Goal: Task Accomplishment & Management: Use online tool/utility

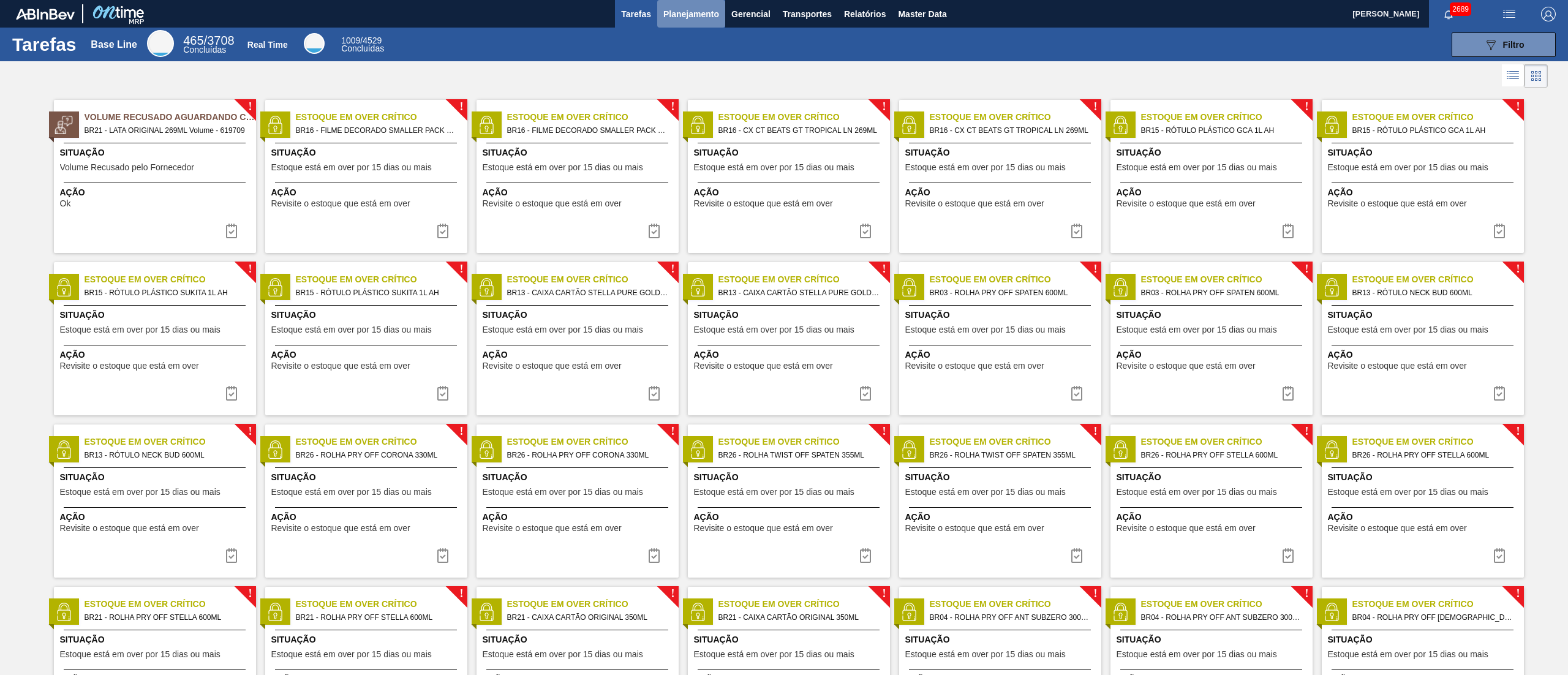
click at [703, 14] on span "Planejamento" at bounding box center [691, 14] width 56 height 15
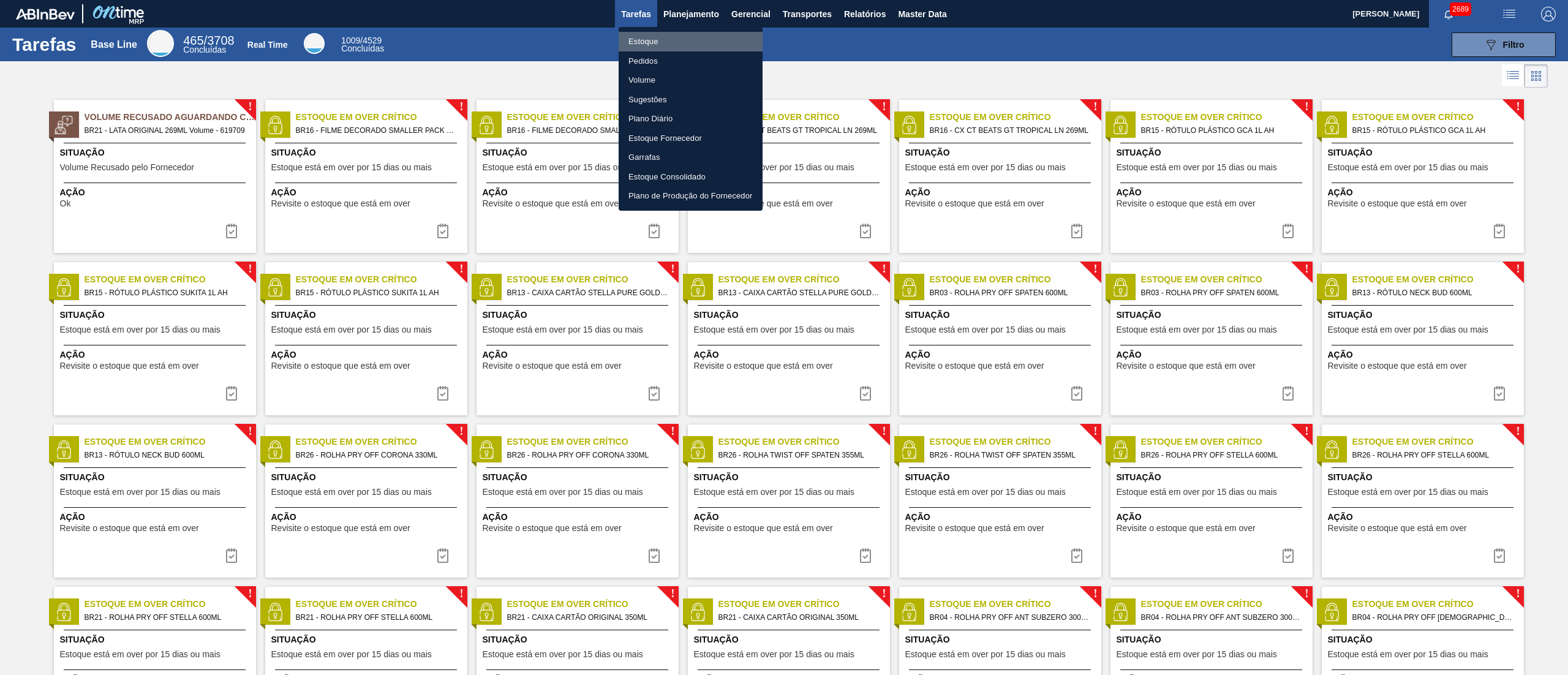
click at [678, 32] on li "Estoque" at bounding box center [691, 41] width 144 height 20
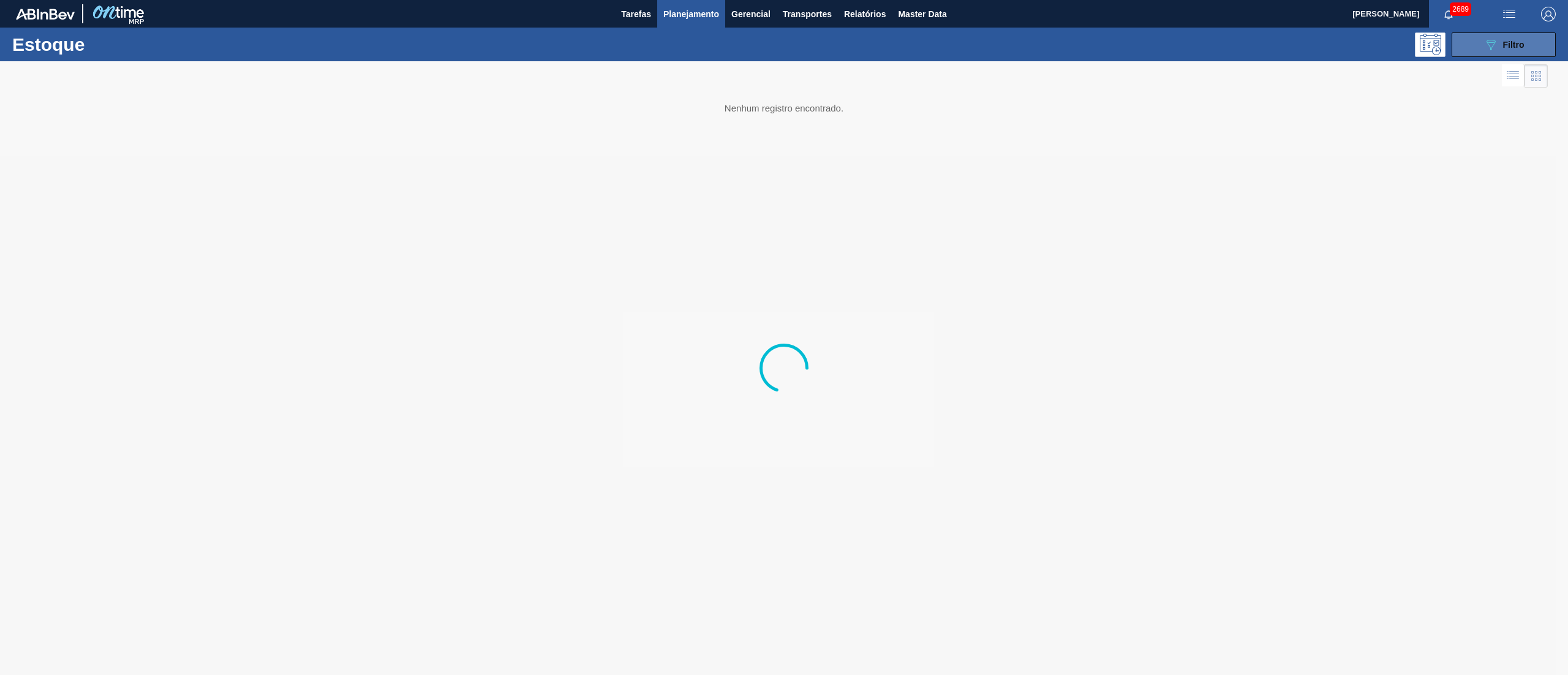
click at [784, 41] on span "Filtro" at bounding box center [1513, 44] width 21 height 9
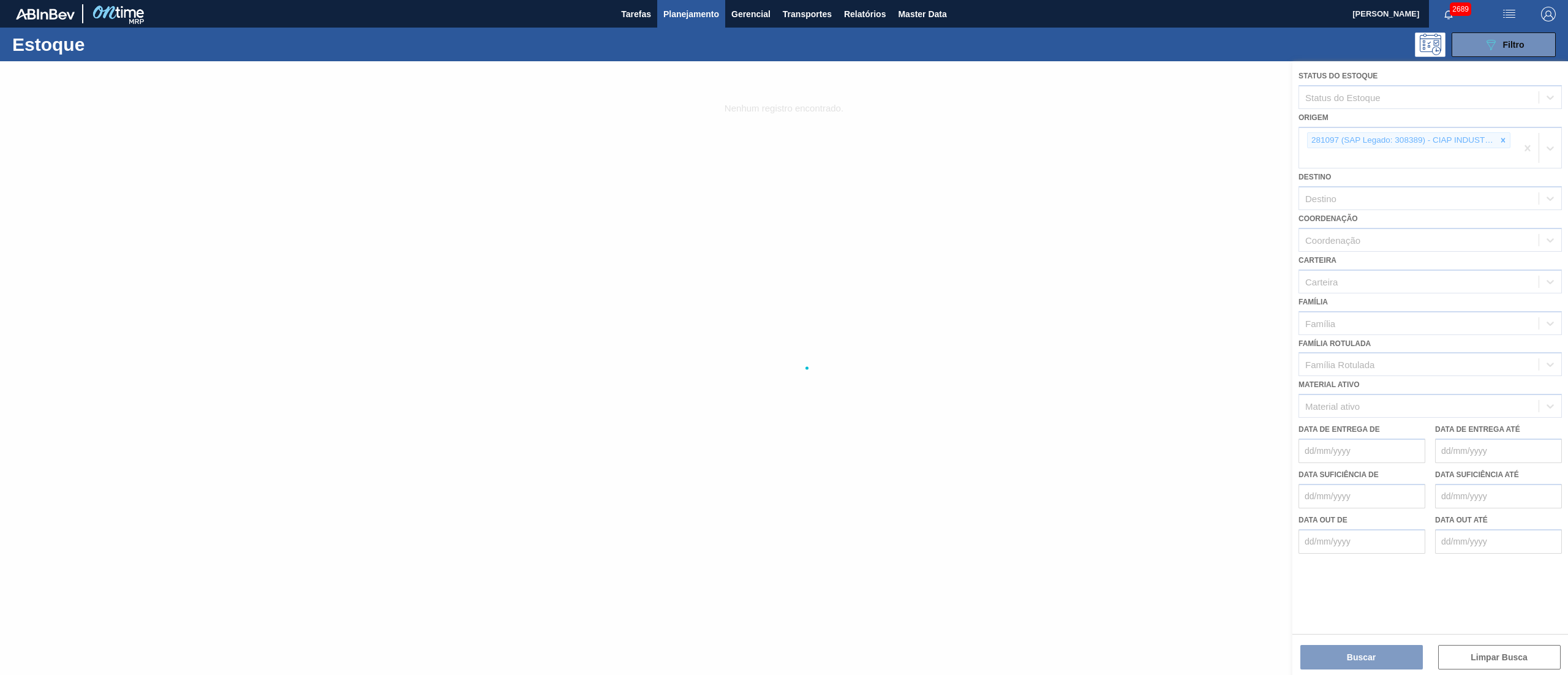
click at [784, 138] on div at bounding box center [784, 368] width 1568 height 613
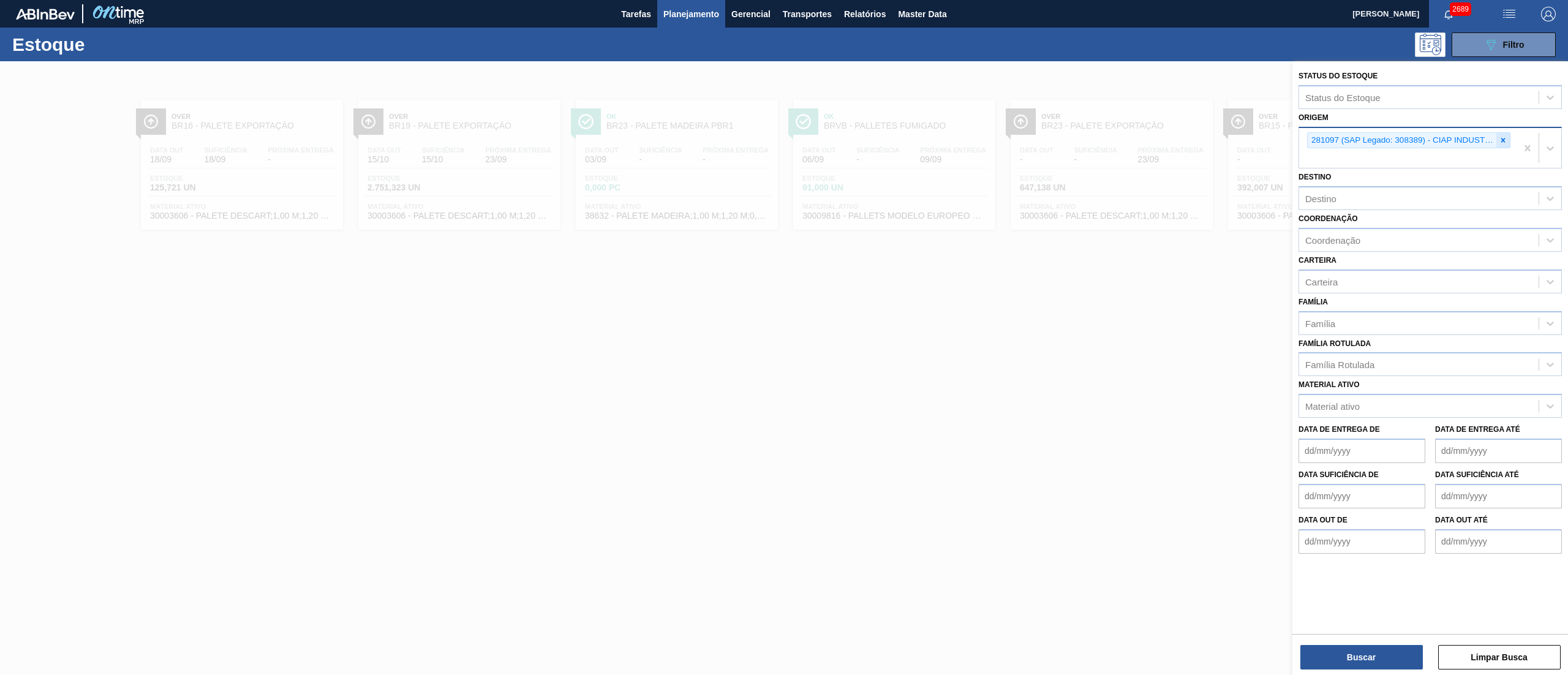
click at [784, 138] on icon at bounding box center [1503, 140] width 4 height 4
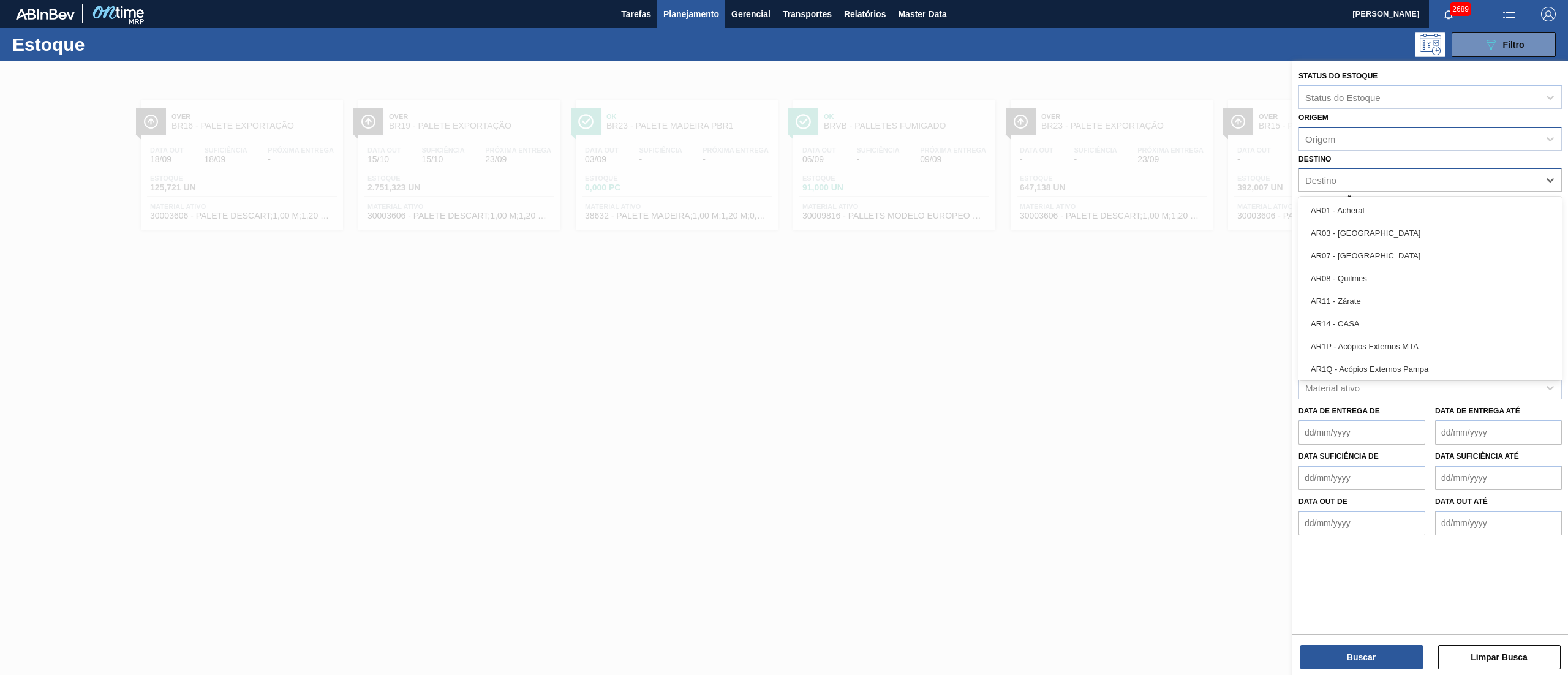
click at [784, 183] on div "Destino" at bounding box center [1418, 180] width 239 height 17
type input "brv3"
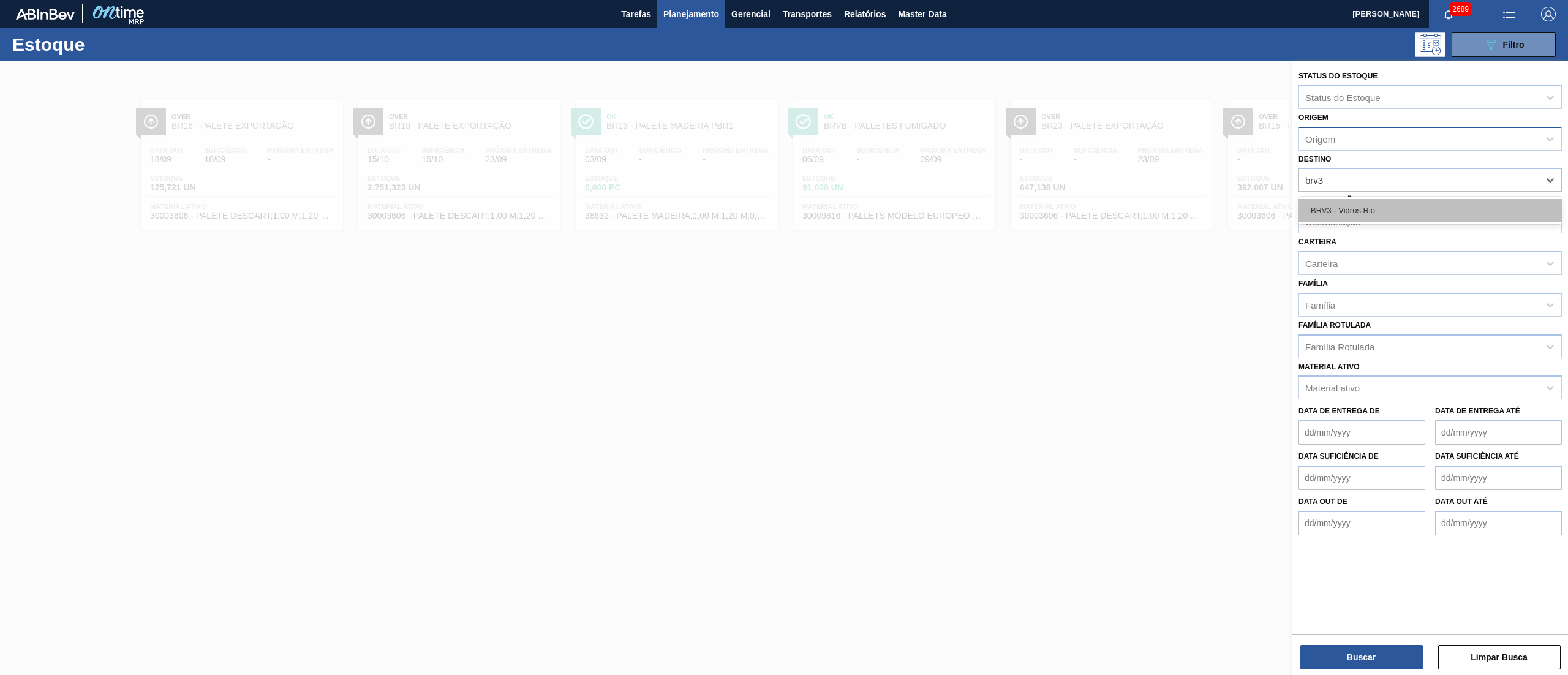
click at [784, 204] on div "BRV3 - Vidros Rio" at bounding box center [1430, 210] width 263 height 23
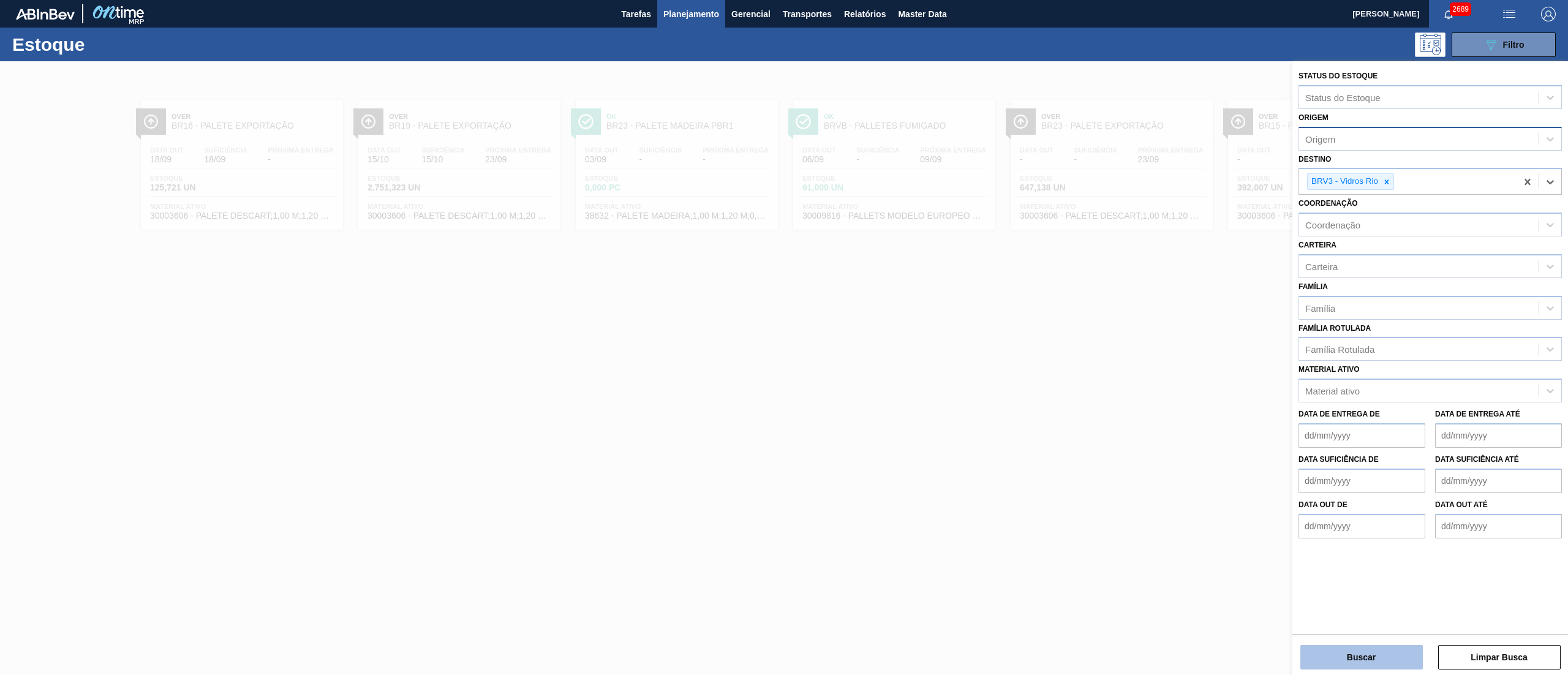
click at [784, 336] on button "Buscar" at bounding box center [1362, 657] width 123 height 25
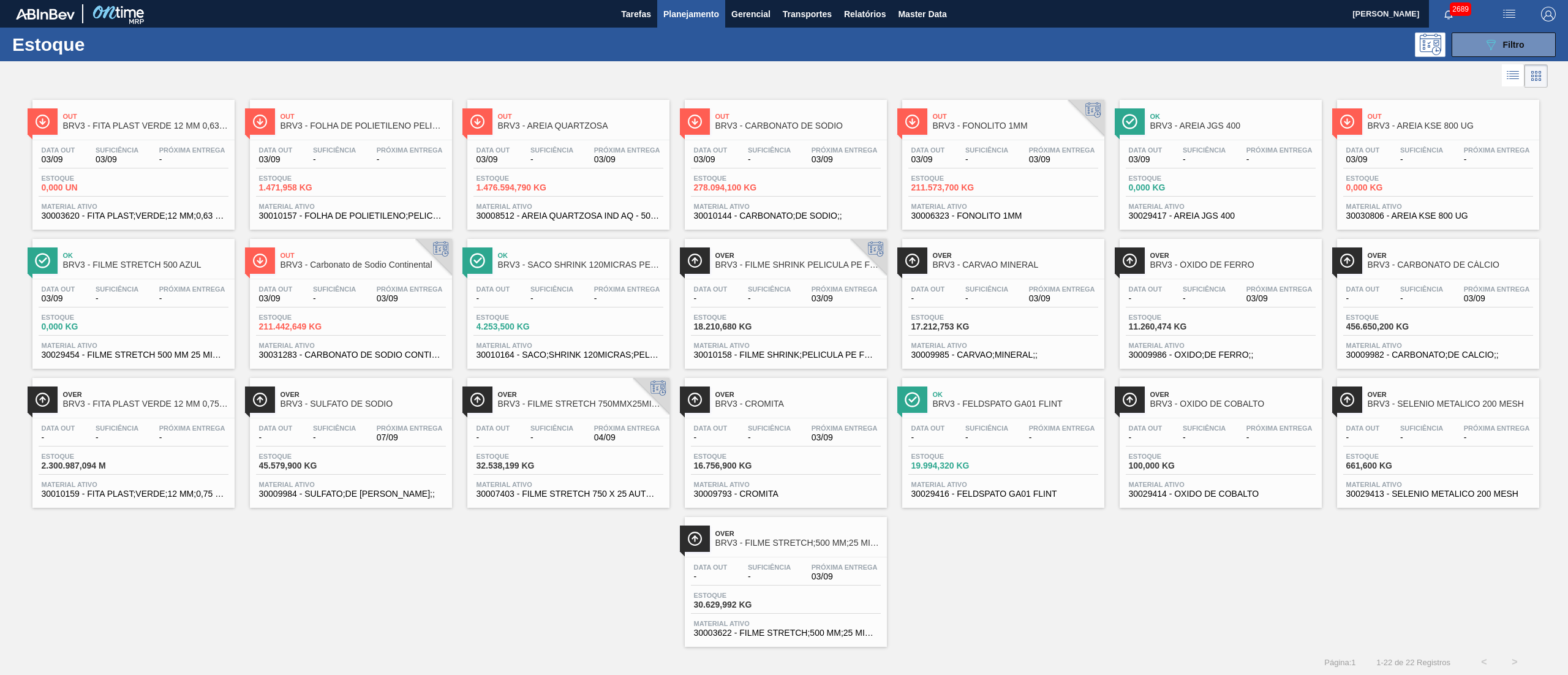
click at [379, 301] on span "03/09" at bounding box center [409, 298] width 66 height 9
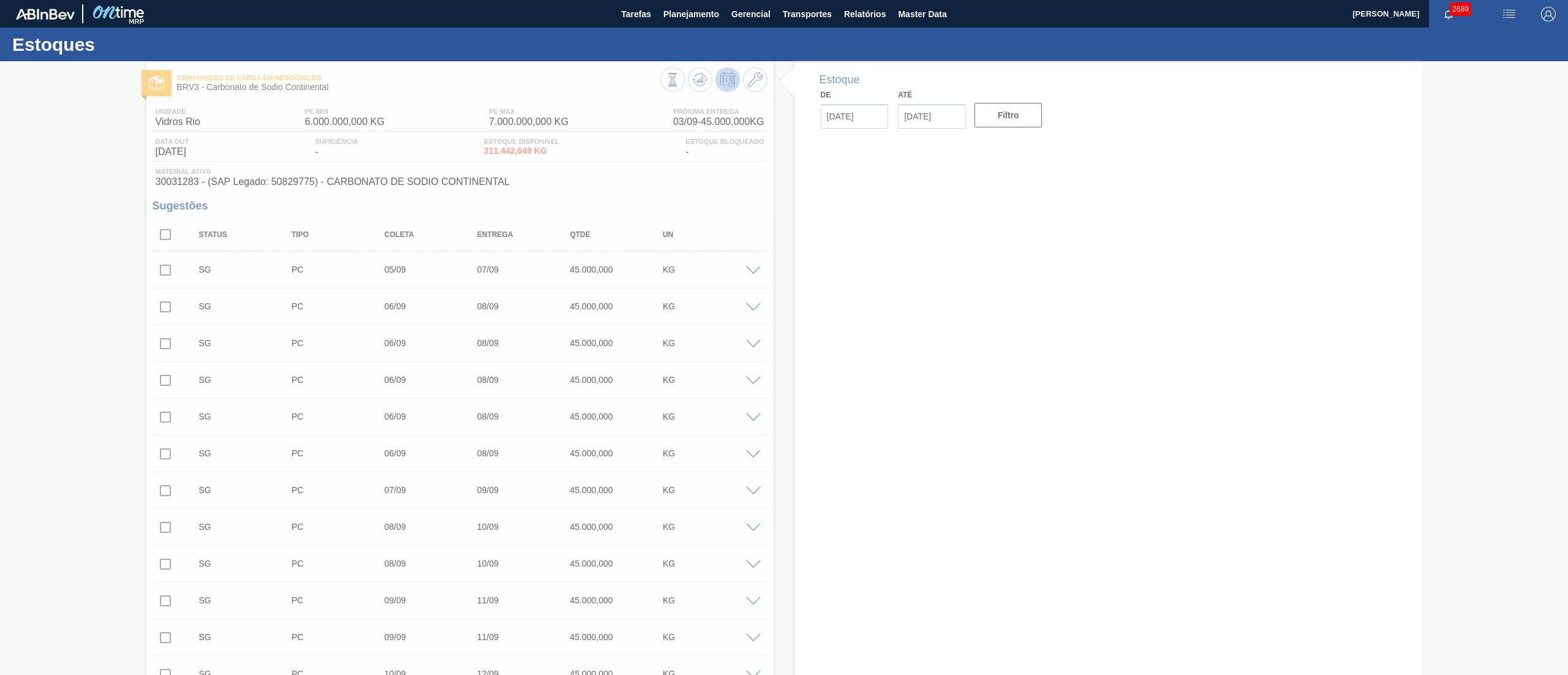
type input "[DATE]"
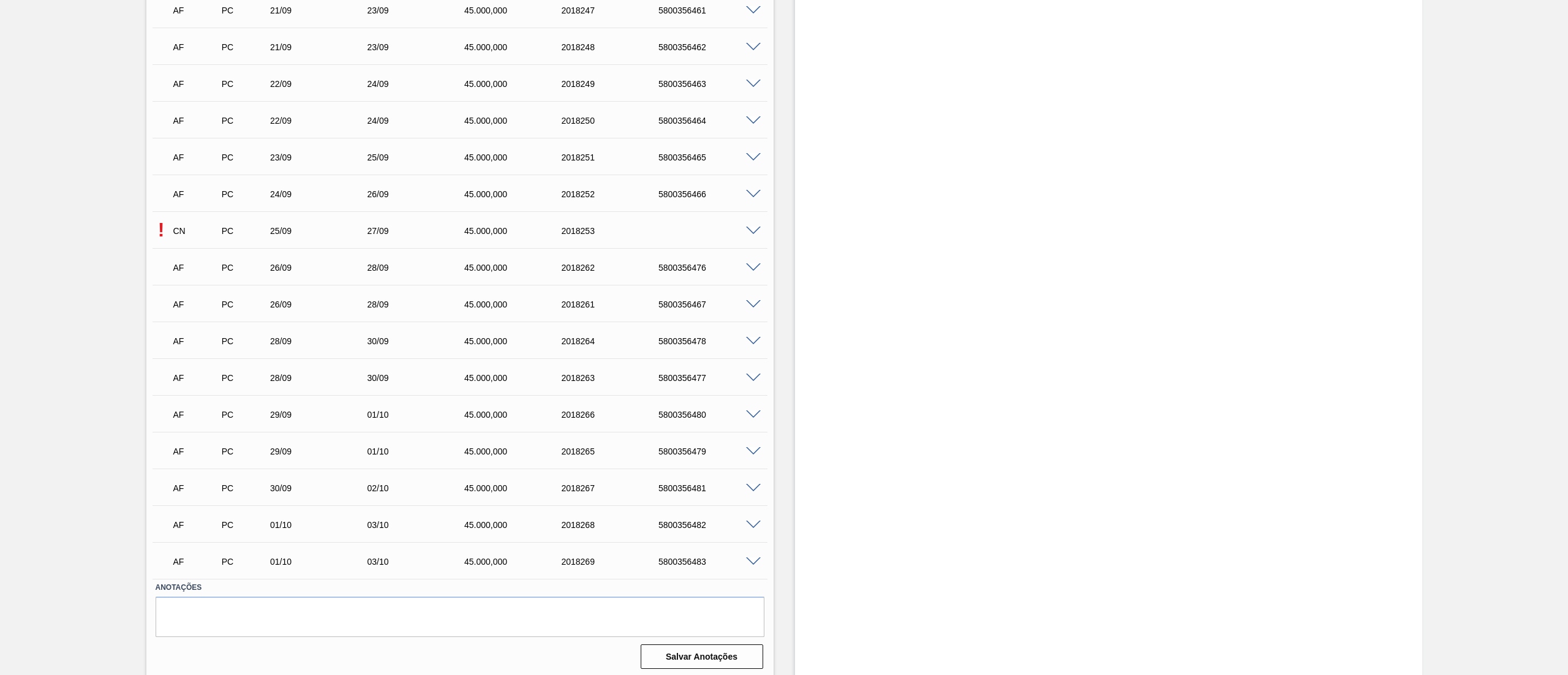
scroll to position [5260, 0]
drag, startPoint x: 748, startPoint y: 213, endPoint x: 748, endPoint y: 227, distance: 14.0
click at [748, 223] on div "! CN PC 25/09 27/09 45.000,000 2018253" at bounding box center [460, 225] width 615 height 31
click at [748, 227] on span at bounding box center [753, 227] width 15 height 9
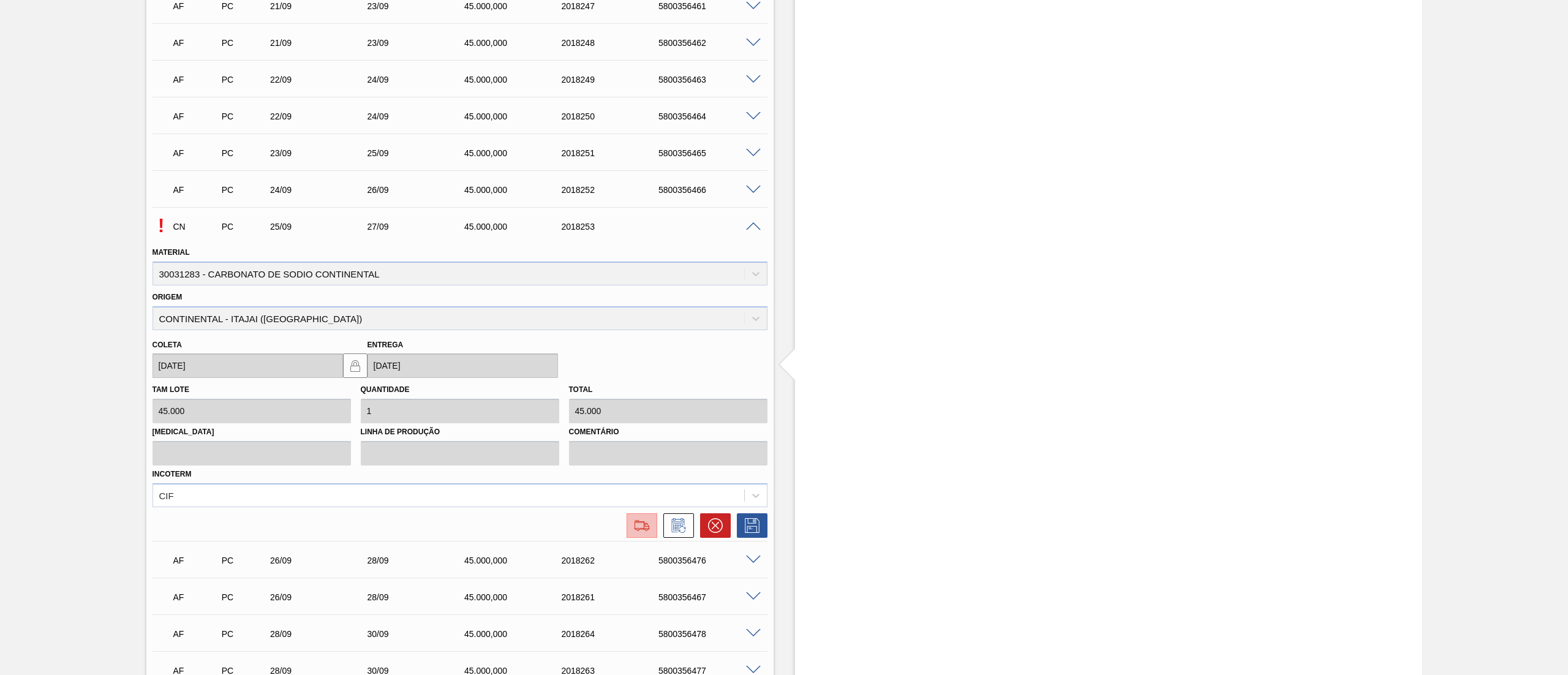
click at [627, 336] on button at bounding box center [642, 525] width 31 height 25
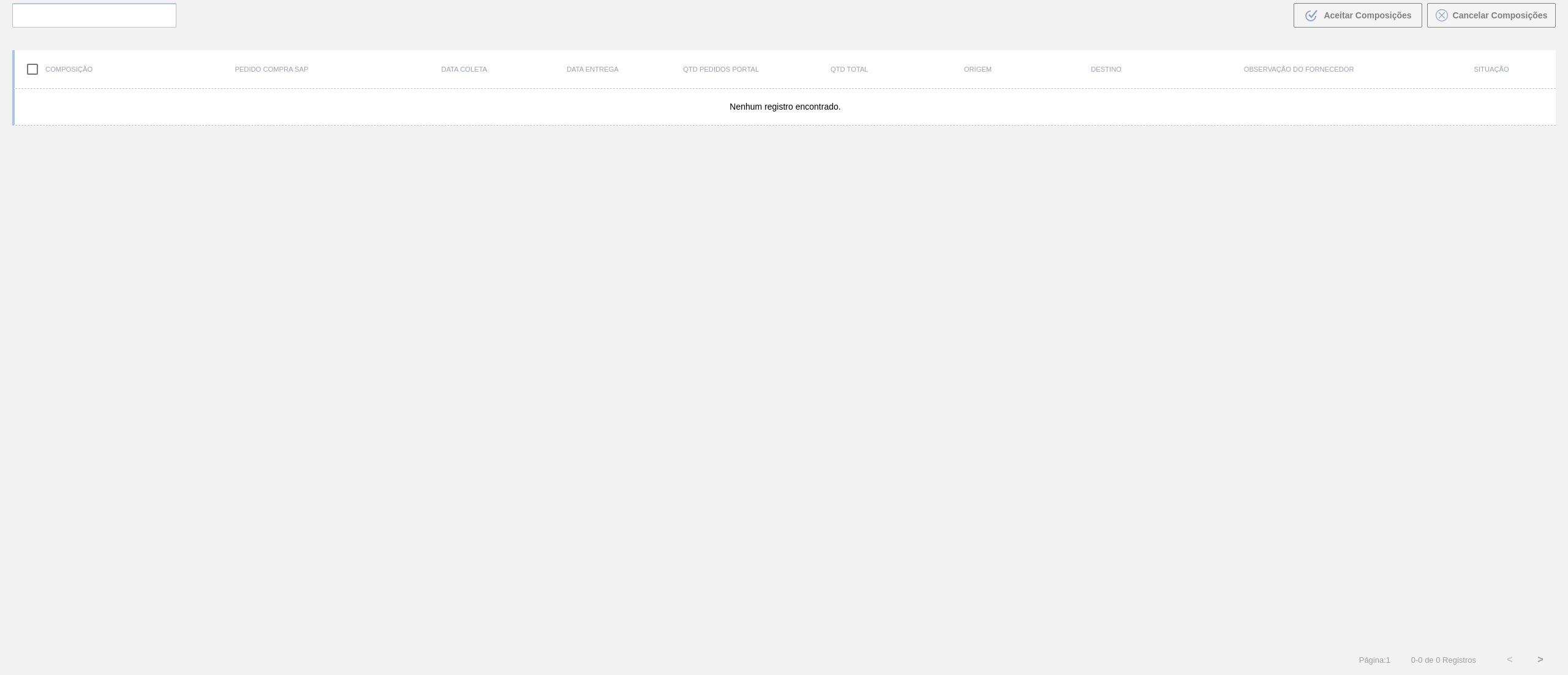
scroll to position [88, 0]
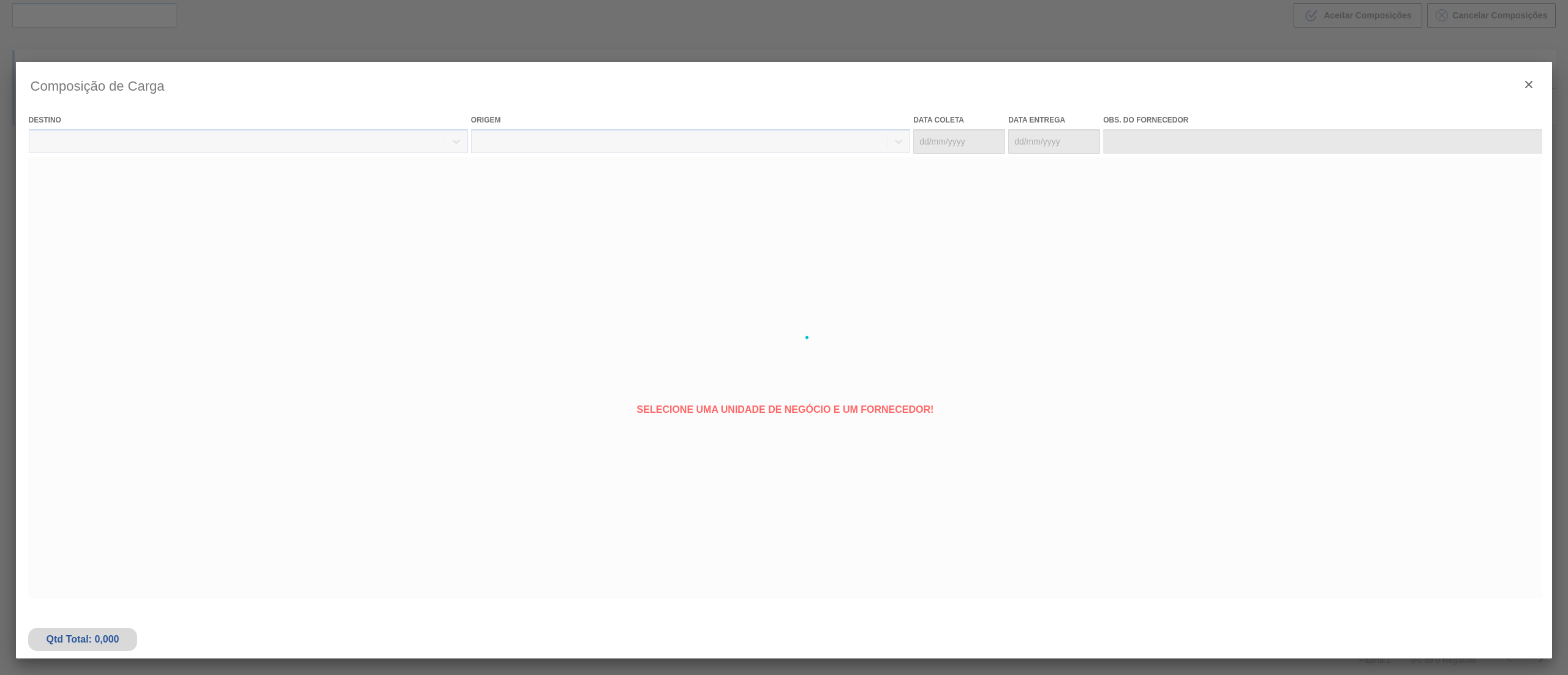
type coleta "[DATE]"
type entrega "[DATE]"
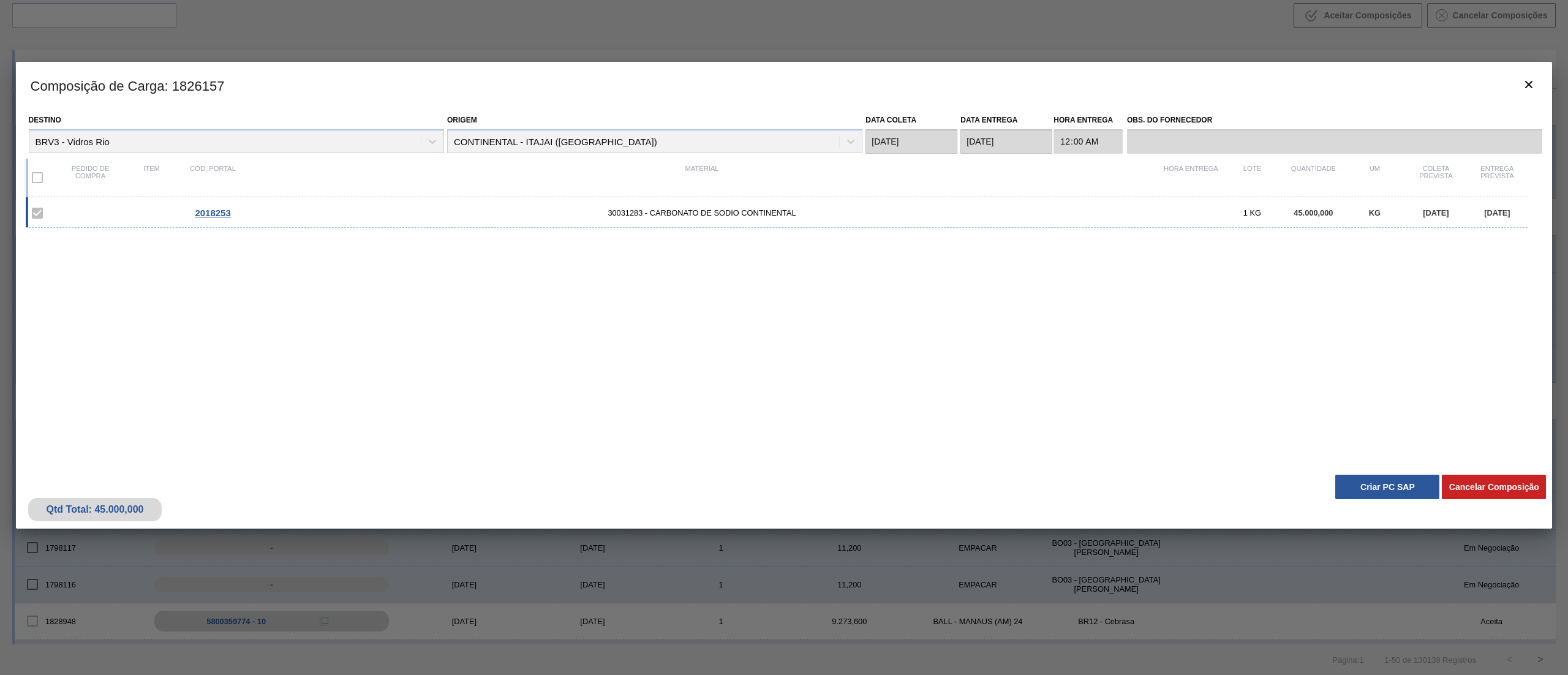
click at [784, 336] on button "Criar PC SAP" at bounding box center [1387, 487] width 104 height 25
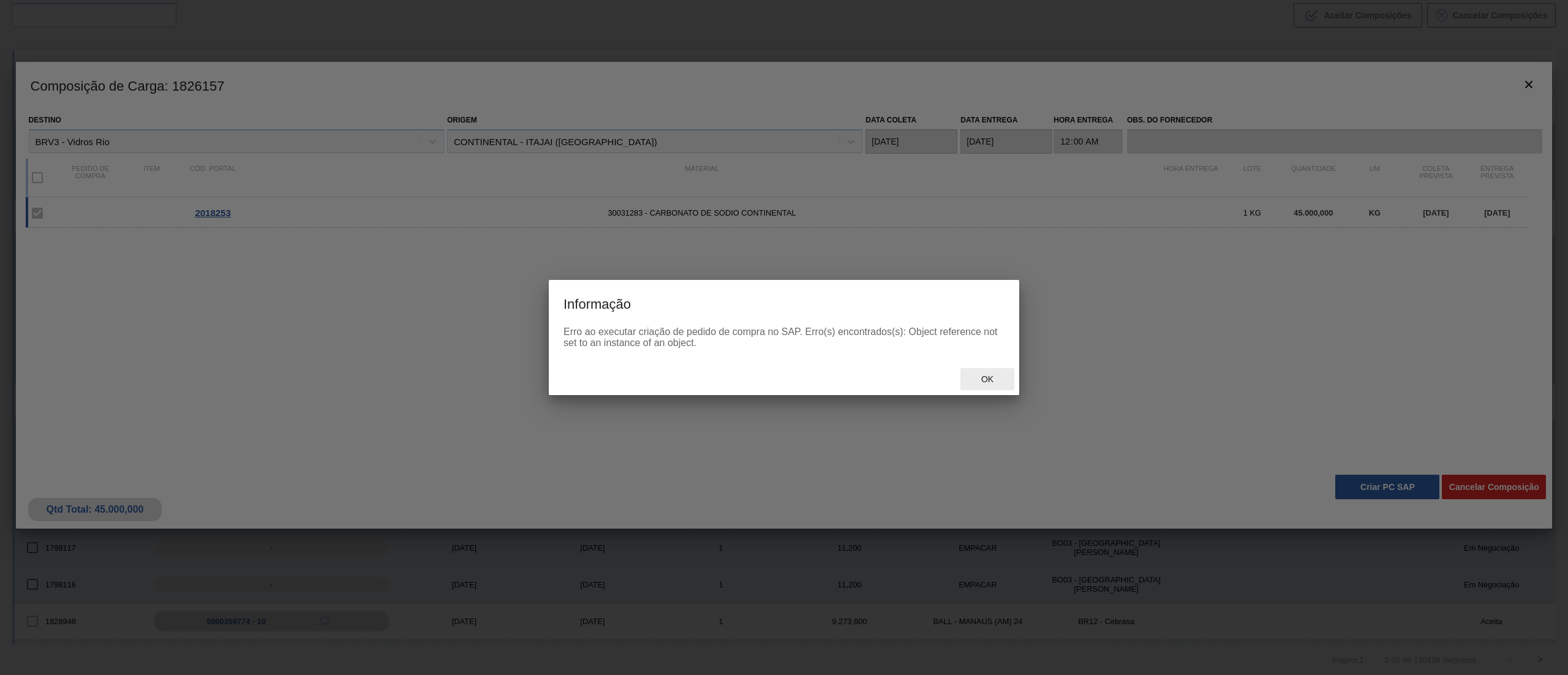
click at [784, 336] on div "Ok" at bounding box center [987, 379] width 54 height 23
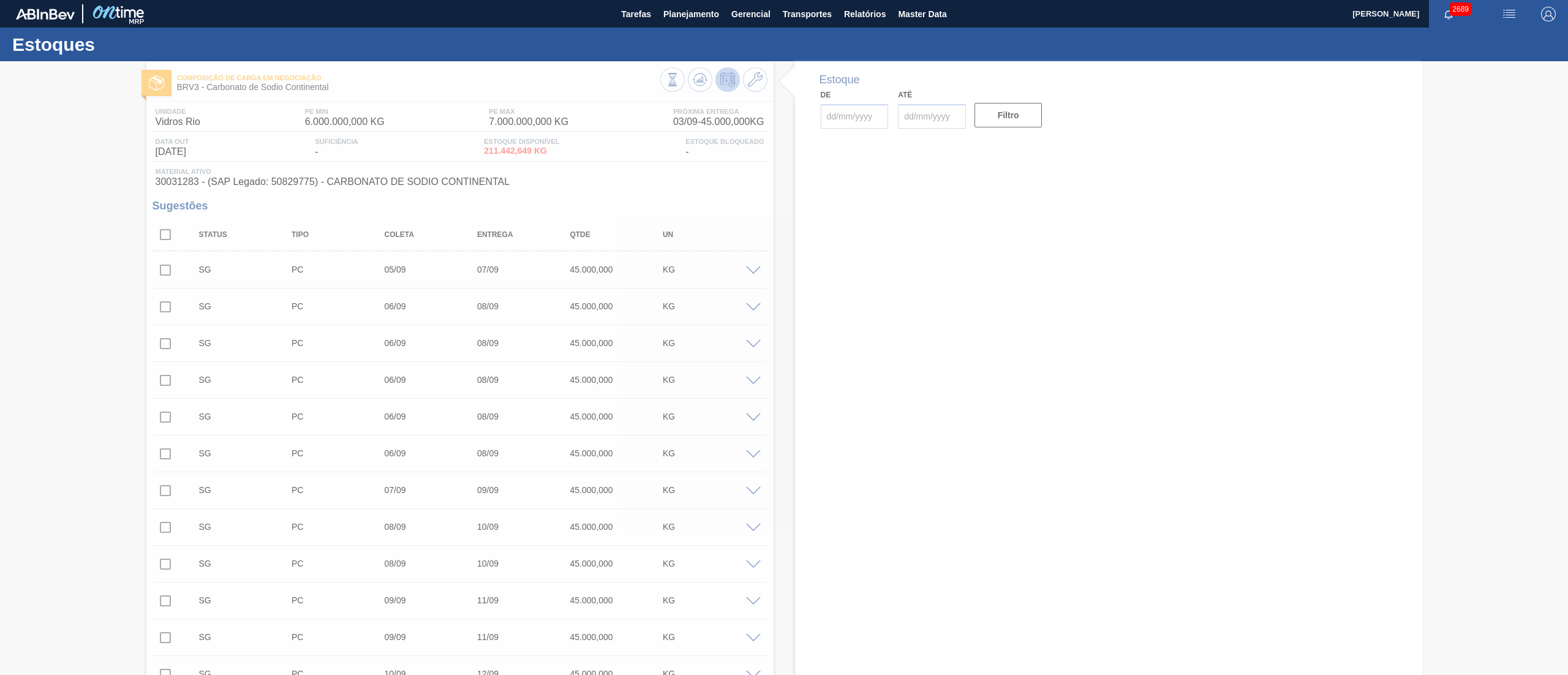
click at [17, 336] on div at bounding box center [784, 368] width 1568 height 613
type input "[DATE]"
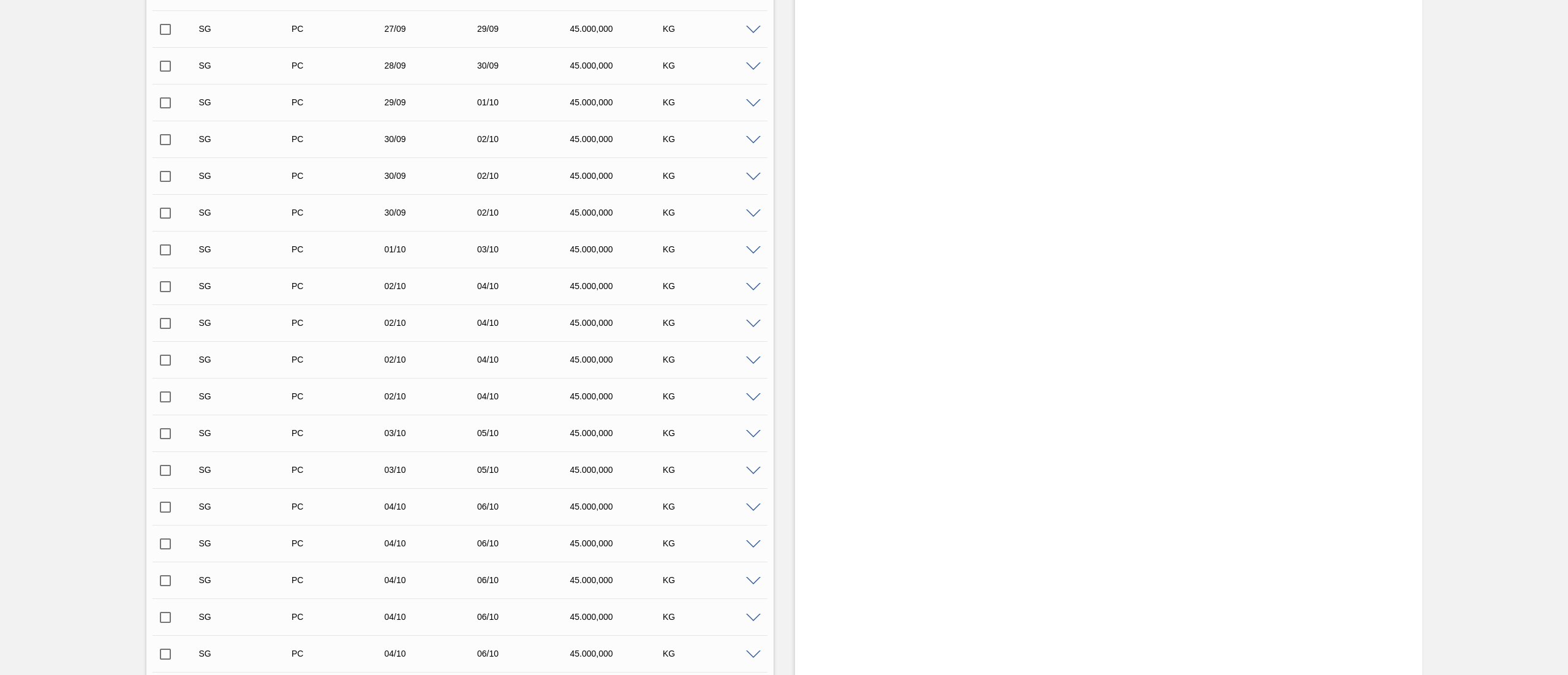
scroll to position [1998, 0]
click at [167, 336] on input "checkbox" at bounding box center [165, 402] width 25 height 25
click at [169, 336] on div "SG PC 03/10 05/10 45.000,000 KG" at bounding box center [460, 438] width 615 height 31
click at [160, 336] on input "checkbox" at bounding box center [165, 402] width 25 height 25
checkbox input "false"
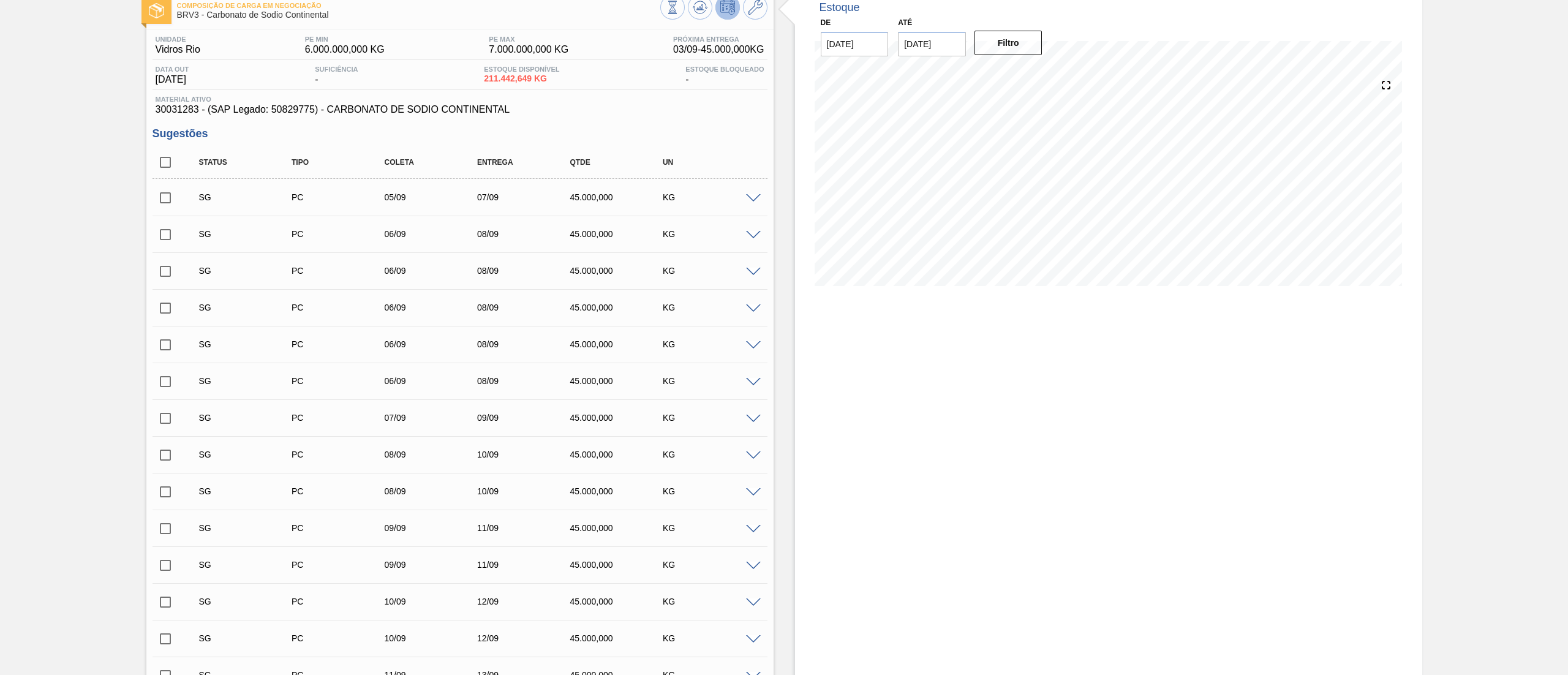
scroll to position [0, 0]
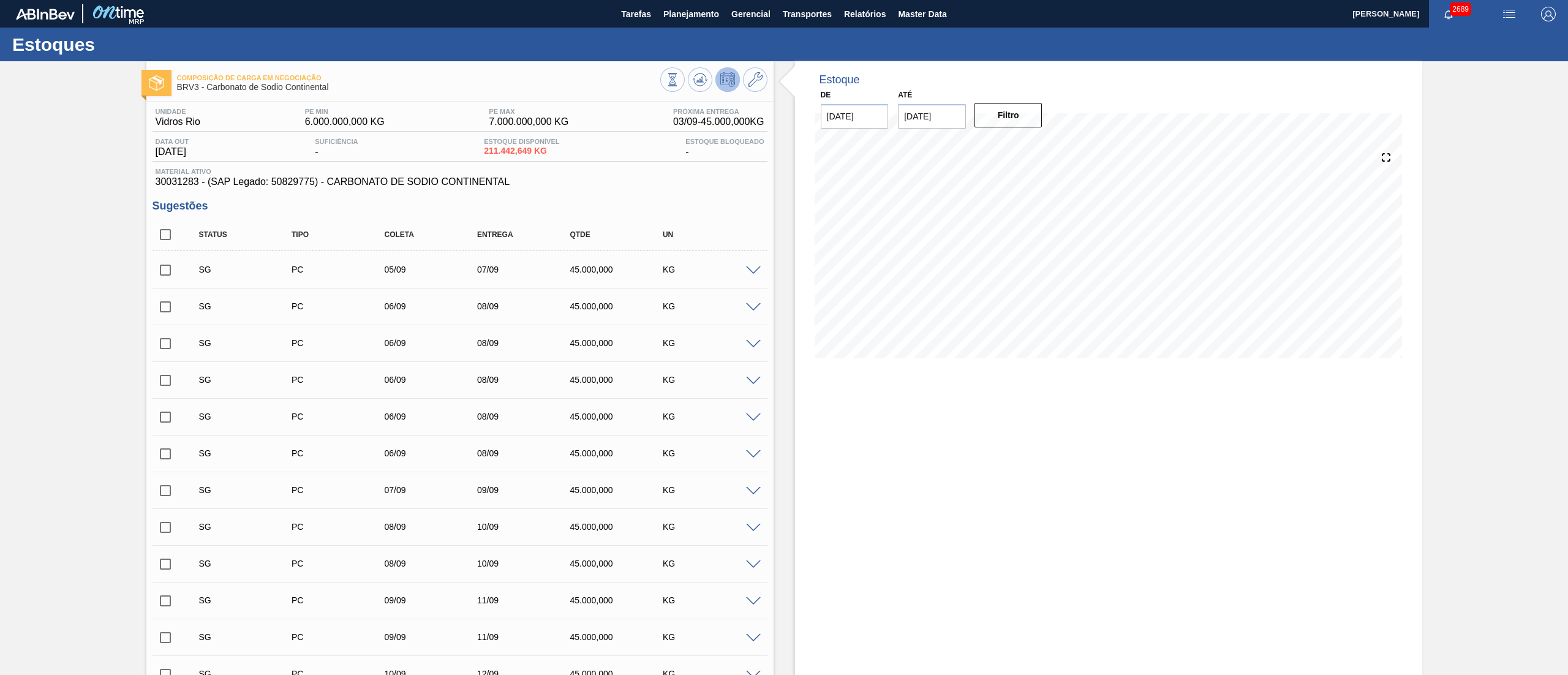
click at [750, 270] on span at bounding box center [753, 271] width 15 height 9
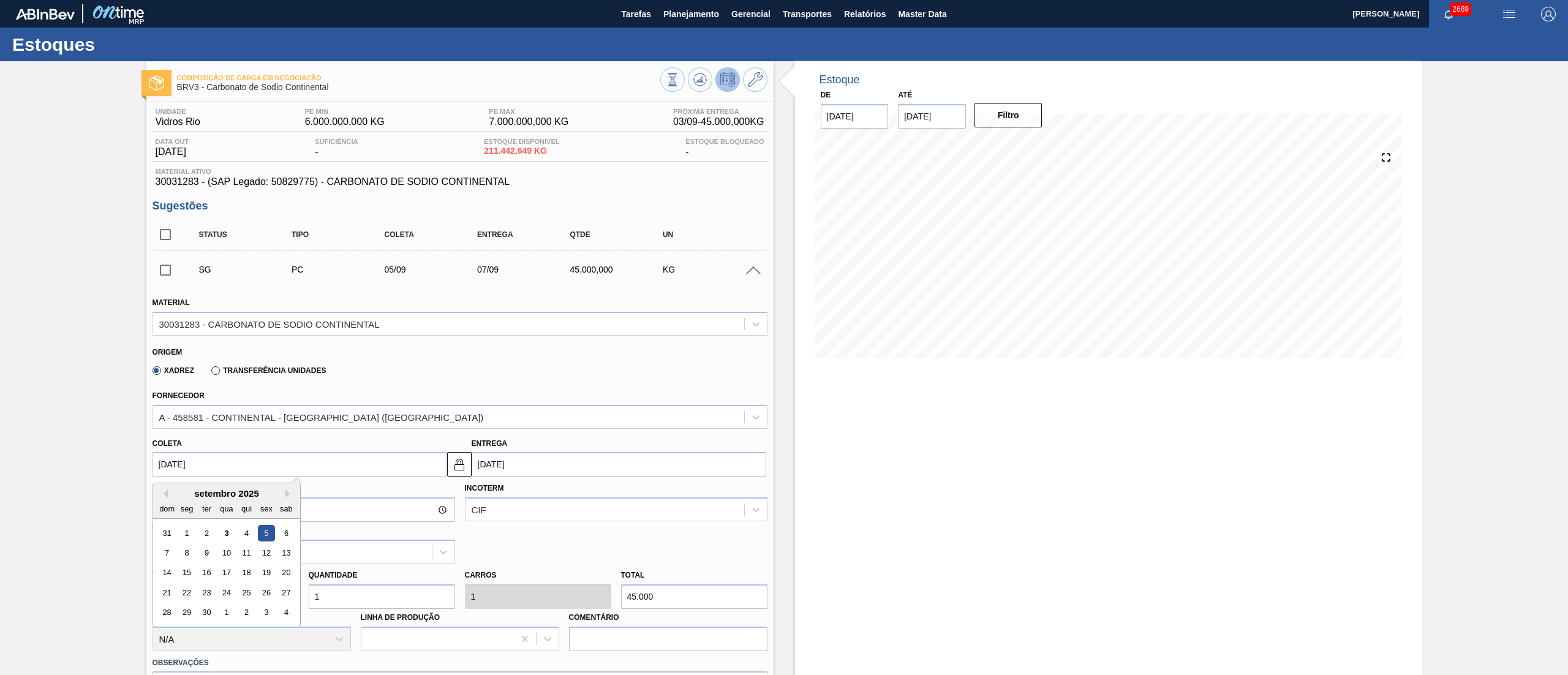
click at [280, 336] on input "[DATE]" at bounding box center [299, 464] width 294 height 25
click at [224, 336] on div "3" at bounding box center [226, 533] width 17 height 17
type input "[DATE]"
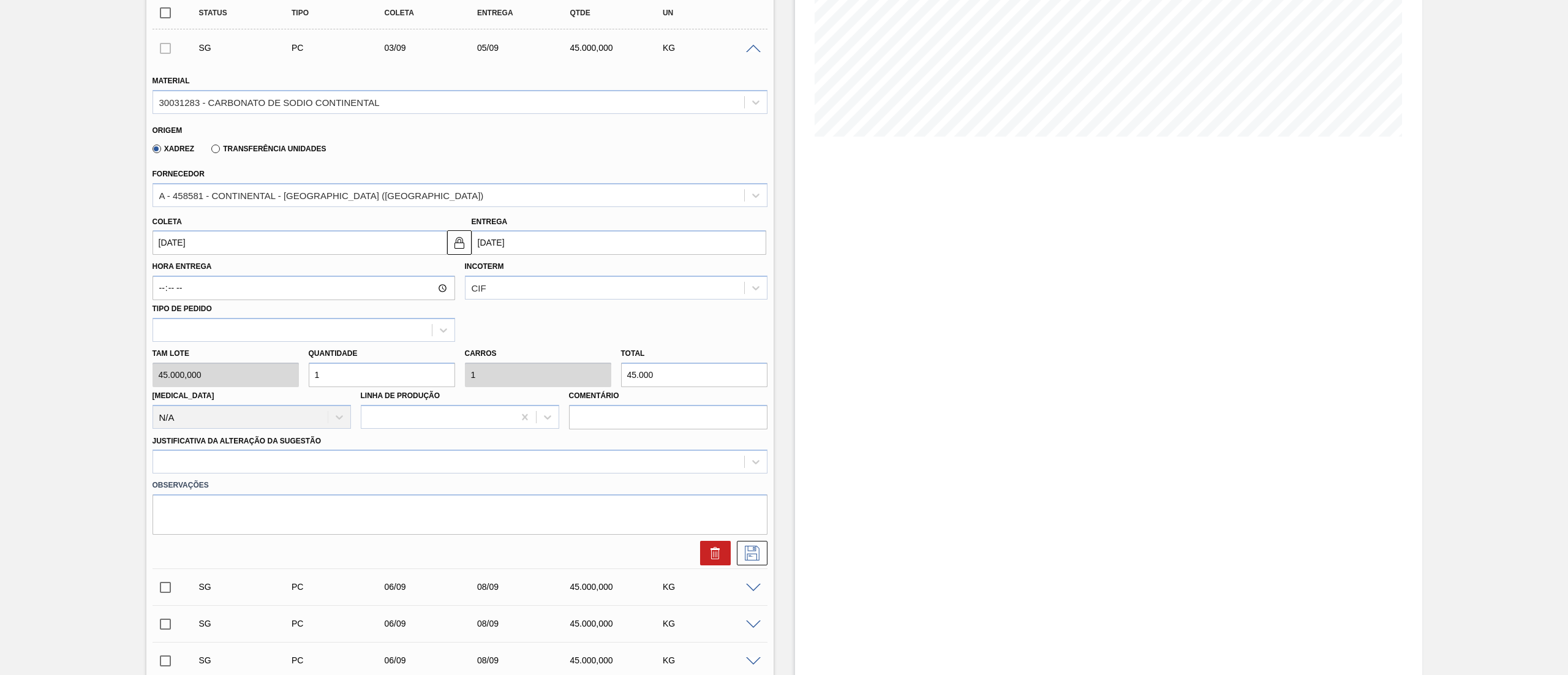
scroll to position [245, 0]
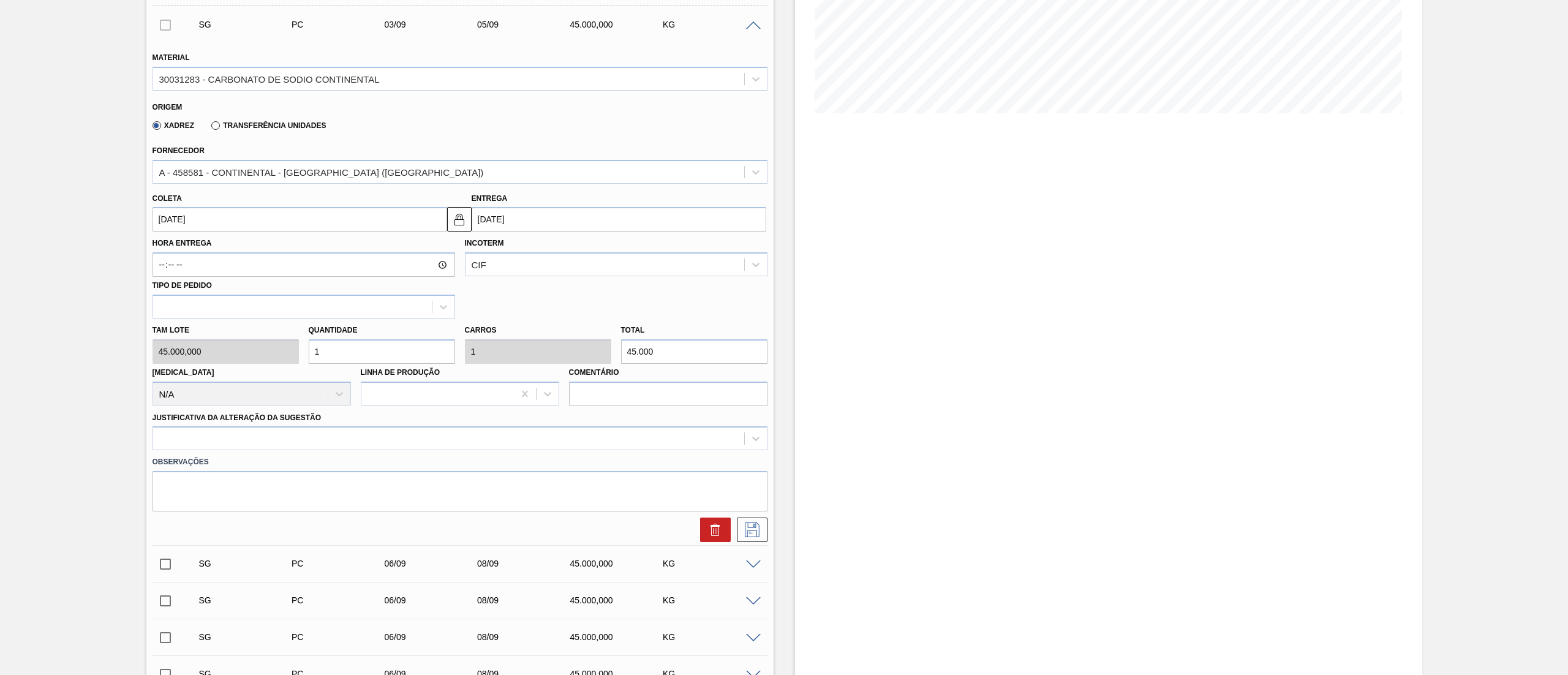
click at [206, 336] on div "Observações" at bounding box center [460, 480] width 625 height 61
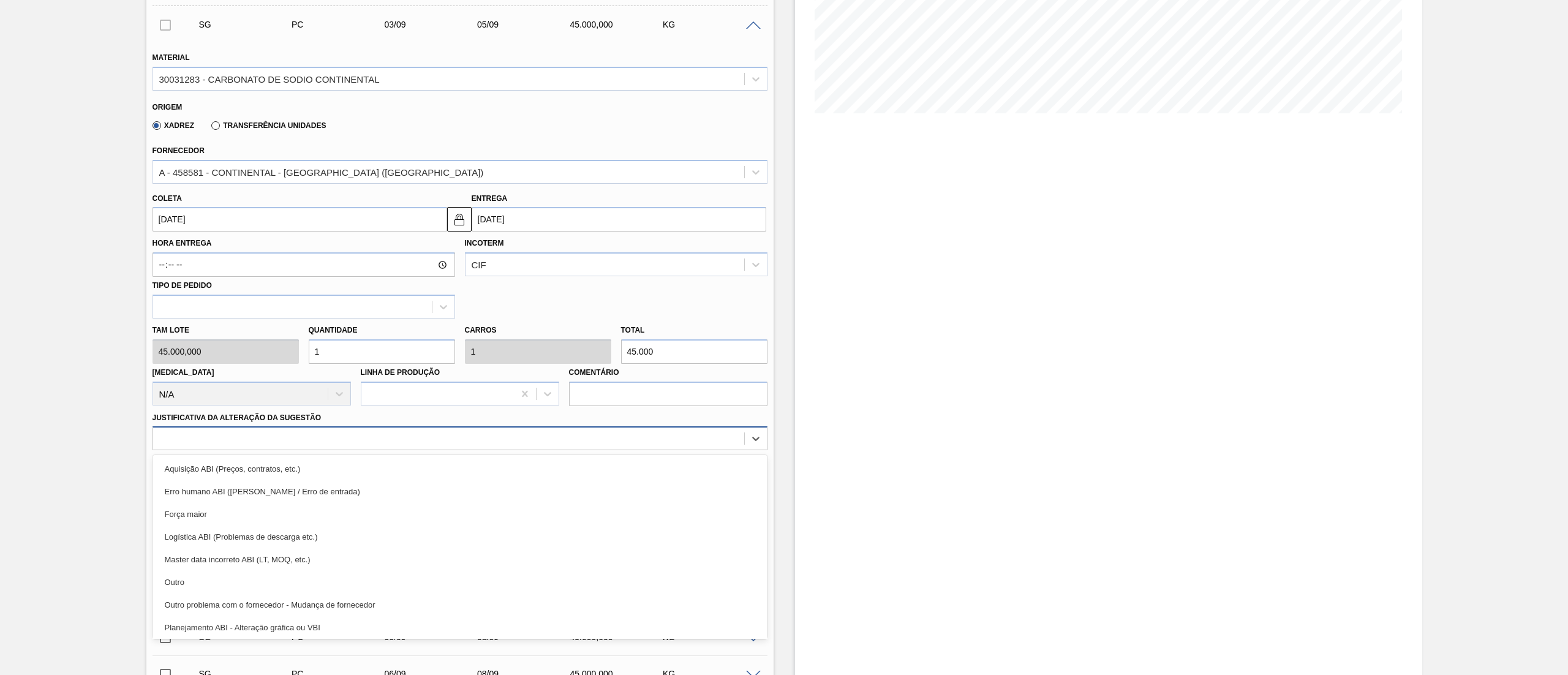
click at [177, 336] on div at bounding box center [449, 439] width 591 height 17
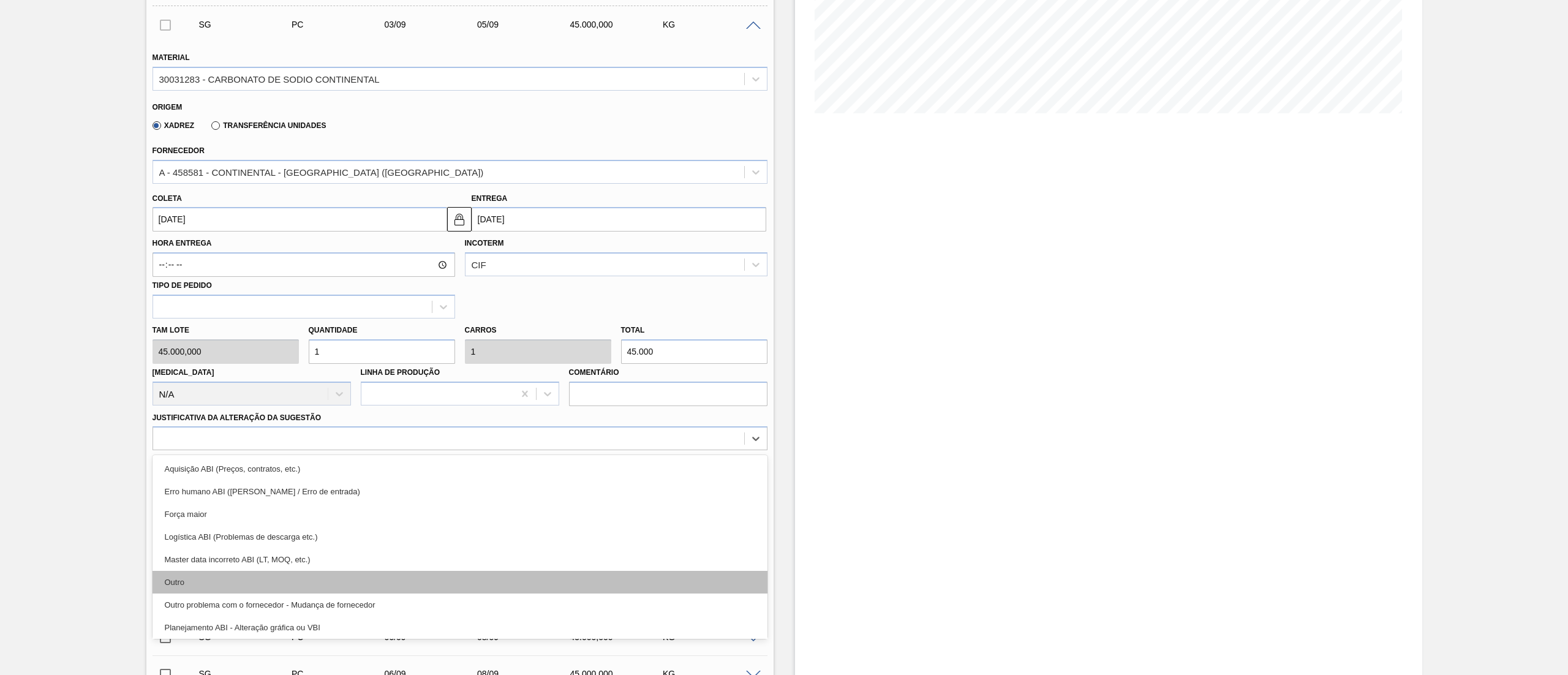
click at [193, 336] on div "Outro" at bounding box center [460, 581] width 615 height 23
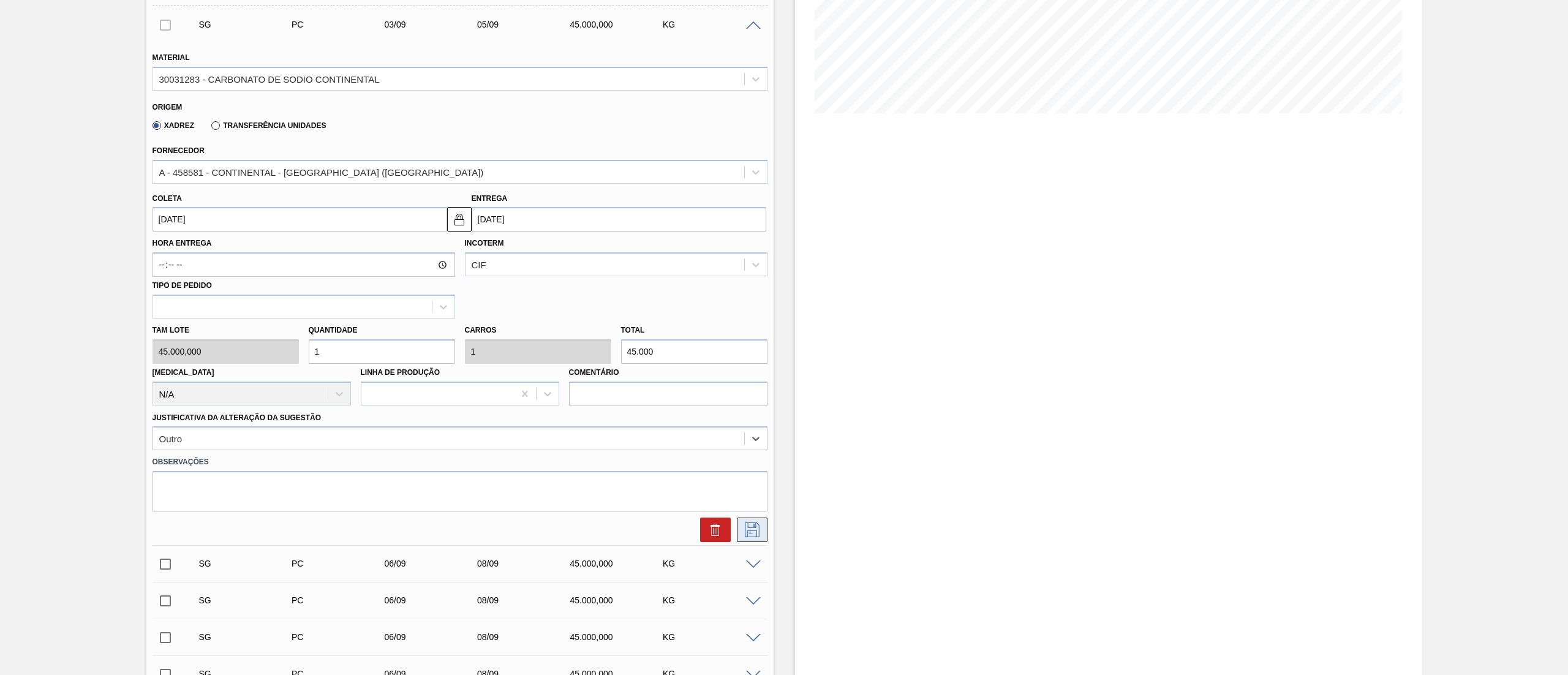
click at [745, 336] on icon at bounding box center [752, 530] width 20 height 15
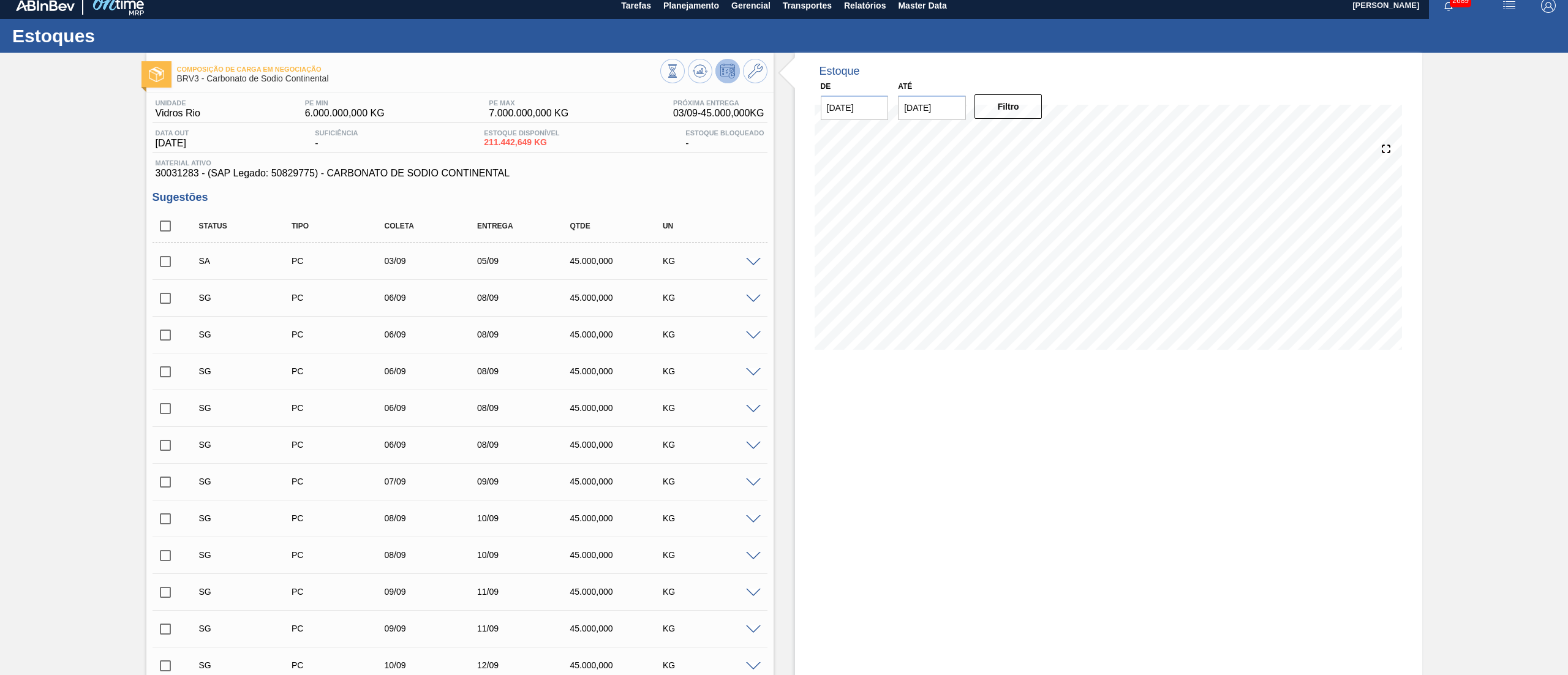
scroll to position [0, 0]
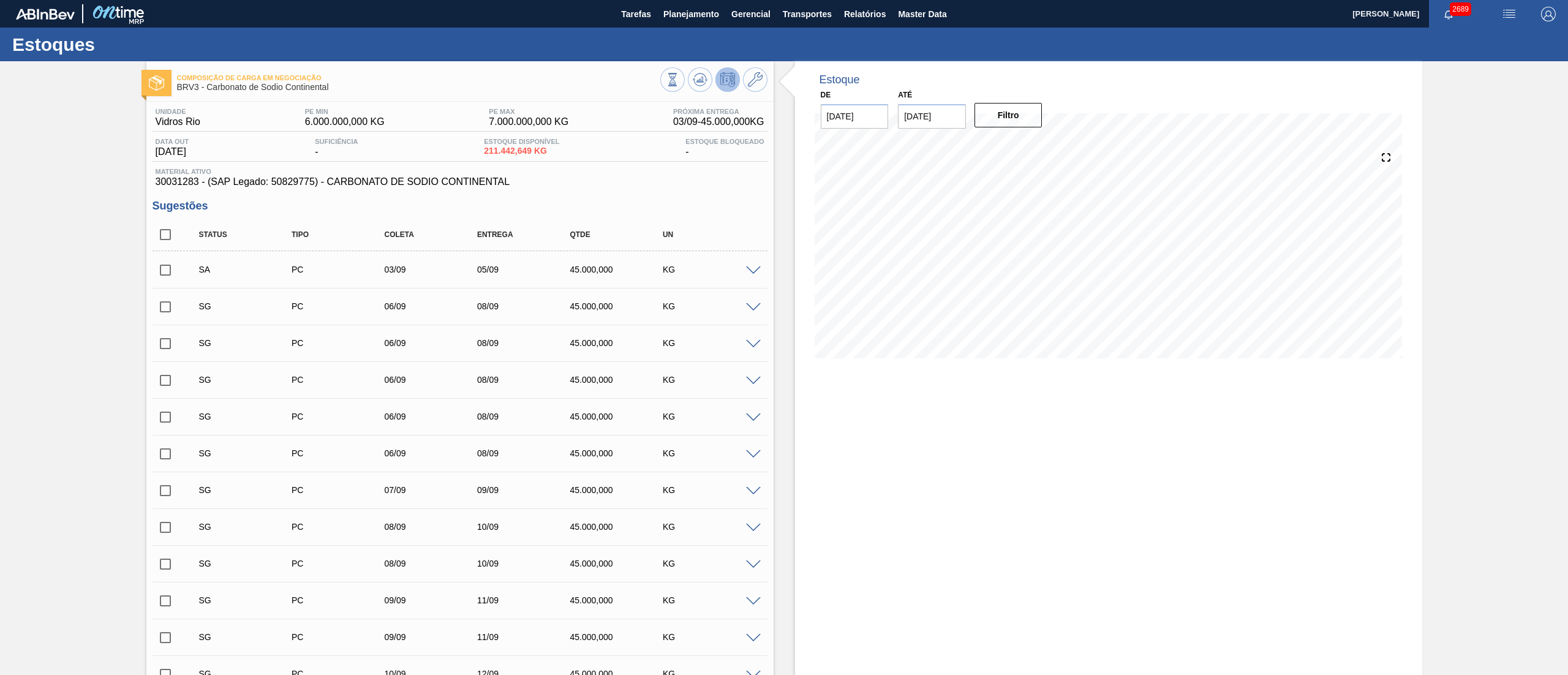
click at [752, 307] on span at bounding box center [753, 307] width 15 height 9
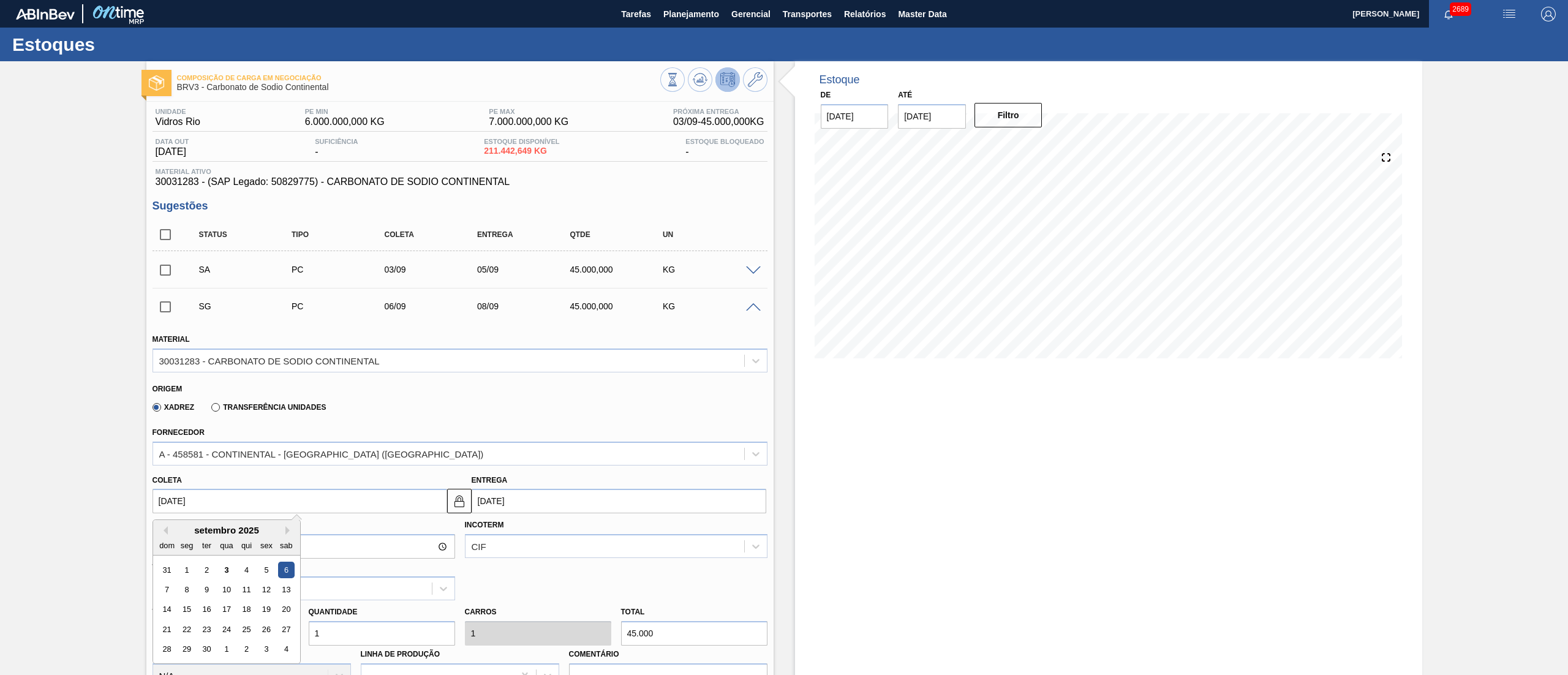
click at [240, 336] on input "[DATE]" at bounding box center [299, 501] width 294 height 25
click at [232, 336] on div "3" at bounding box center [226, 570] width 17 height 17
type input "[DATE]"
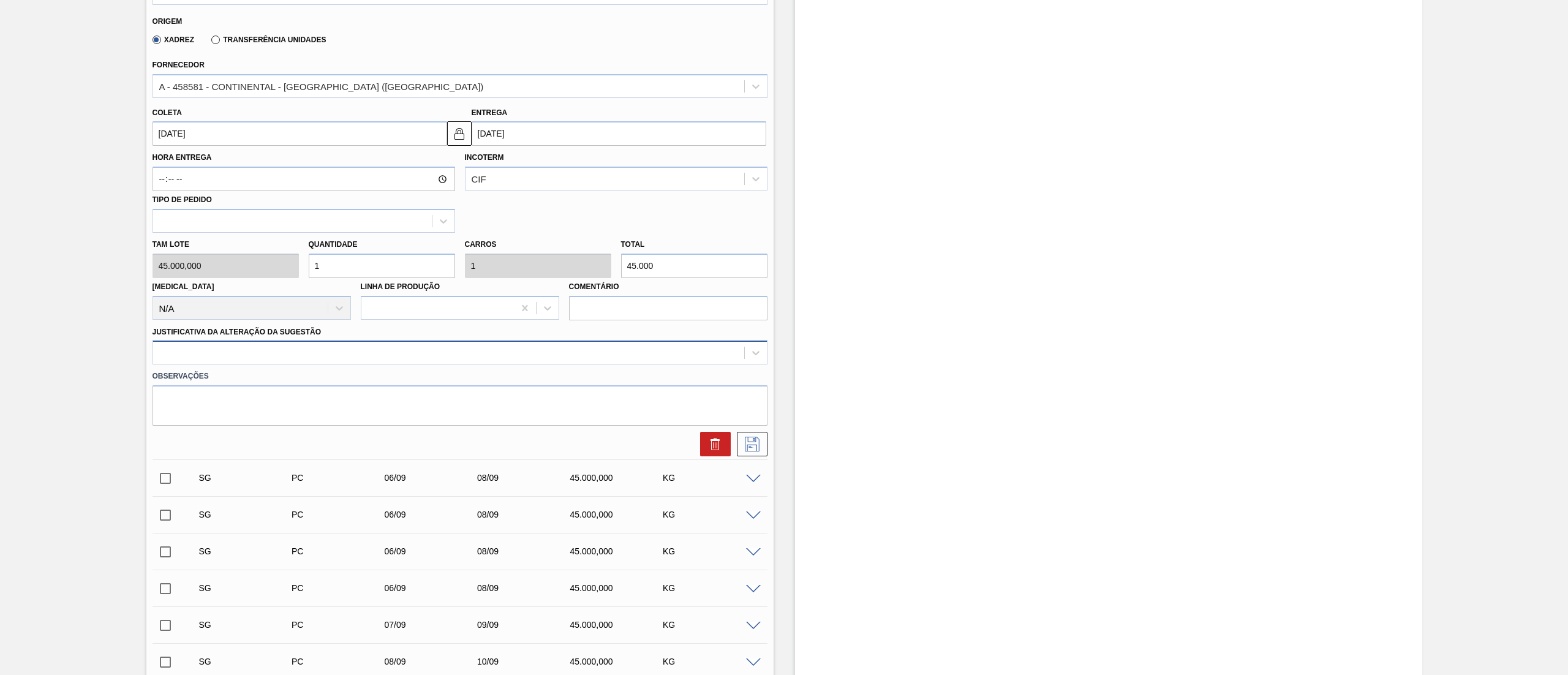
click at [220, 336] on div at bounding box center [449, 353] width 591 height 17
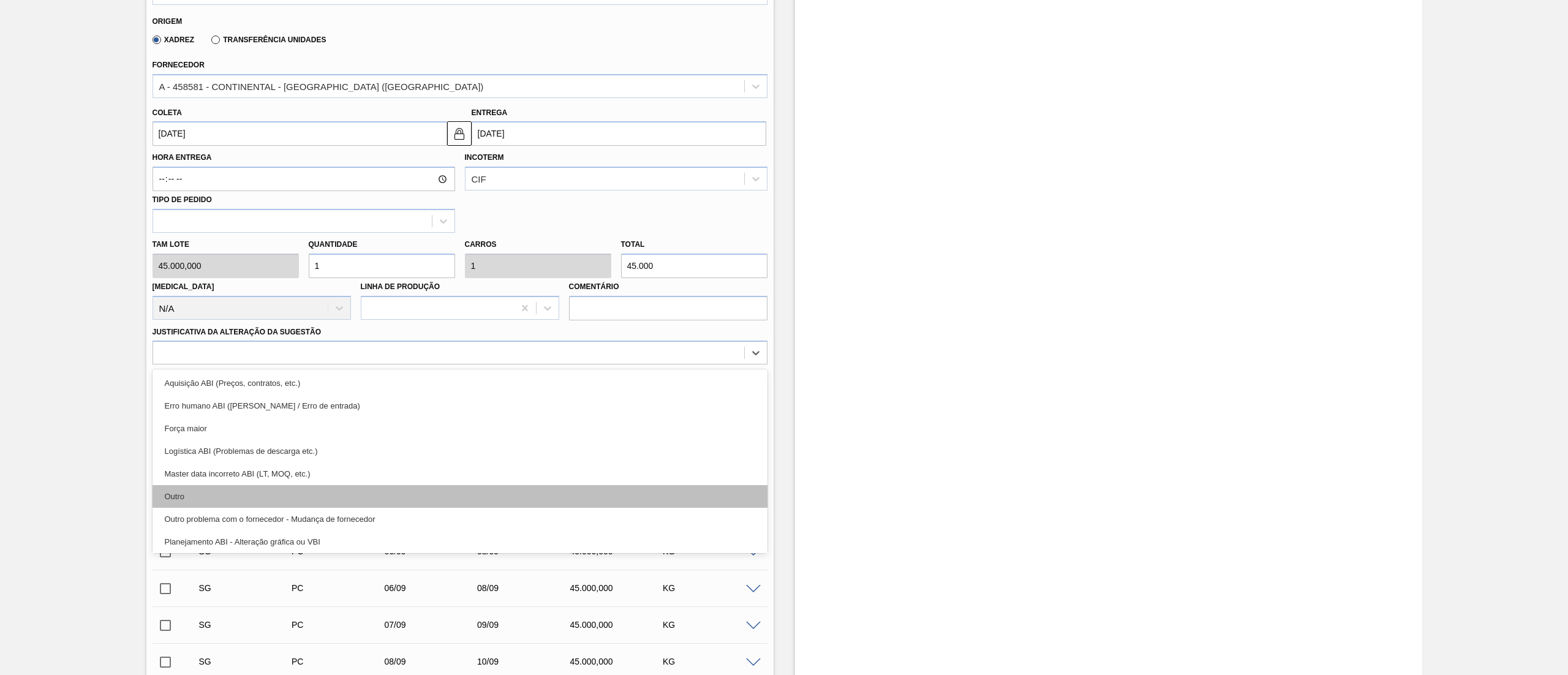
drag, startPoint x: 188, startPoint y: 481, endPoint x: 194, endPoint y: 493, distance: 13.4
click at [194, 336] on div "Aquisição ABI (Preços, contratos, etc.) Erro humano ABI (Cálculo / Erro de entr…" at bounding box center [460, 461] width 615 height 184
click at [194, 336] on div "Outro" at bounding box center [460, 496] width 615 height 23
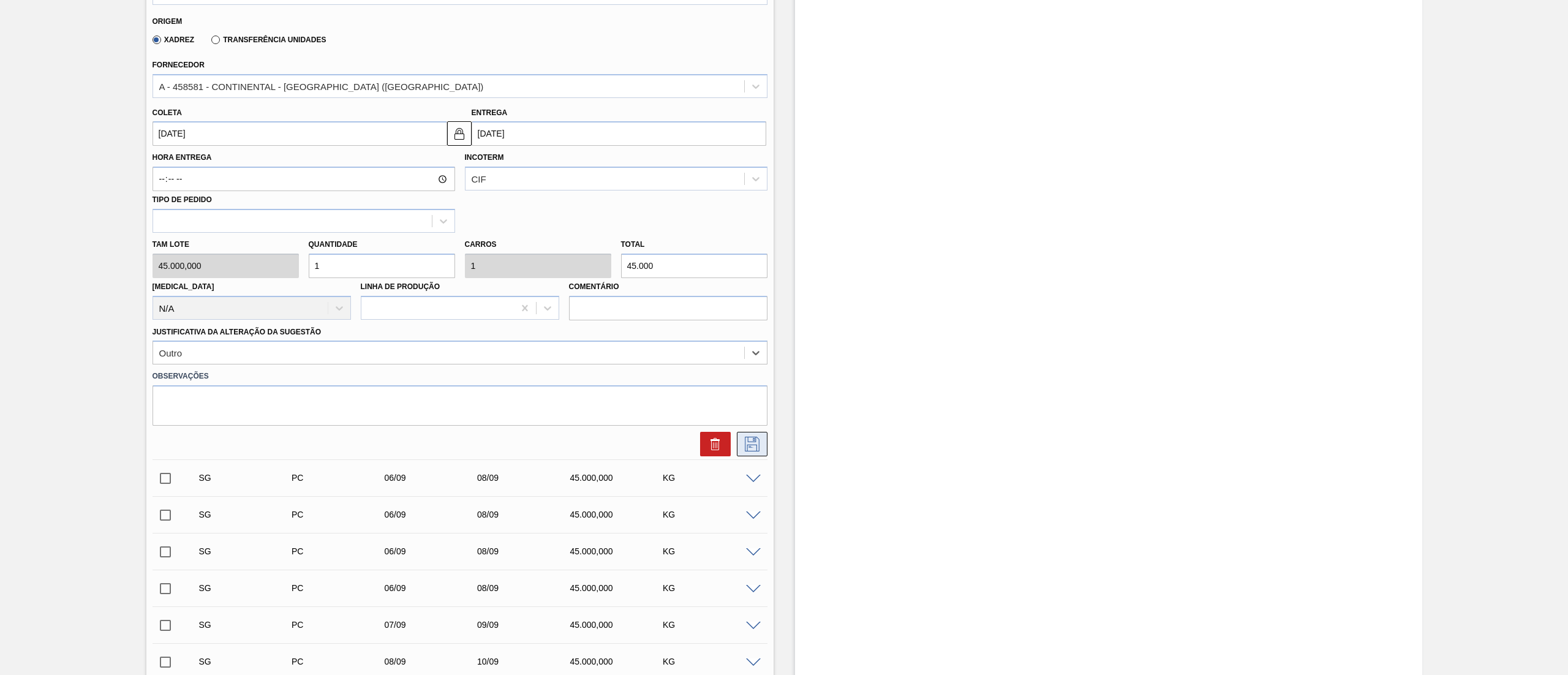
click at [741, 336] on button at bounding box center [752, 444] width 31 height 25
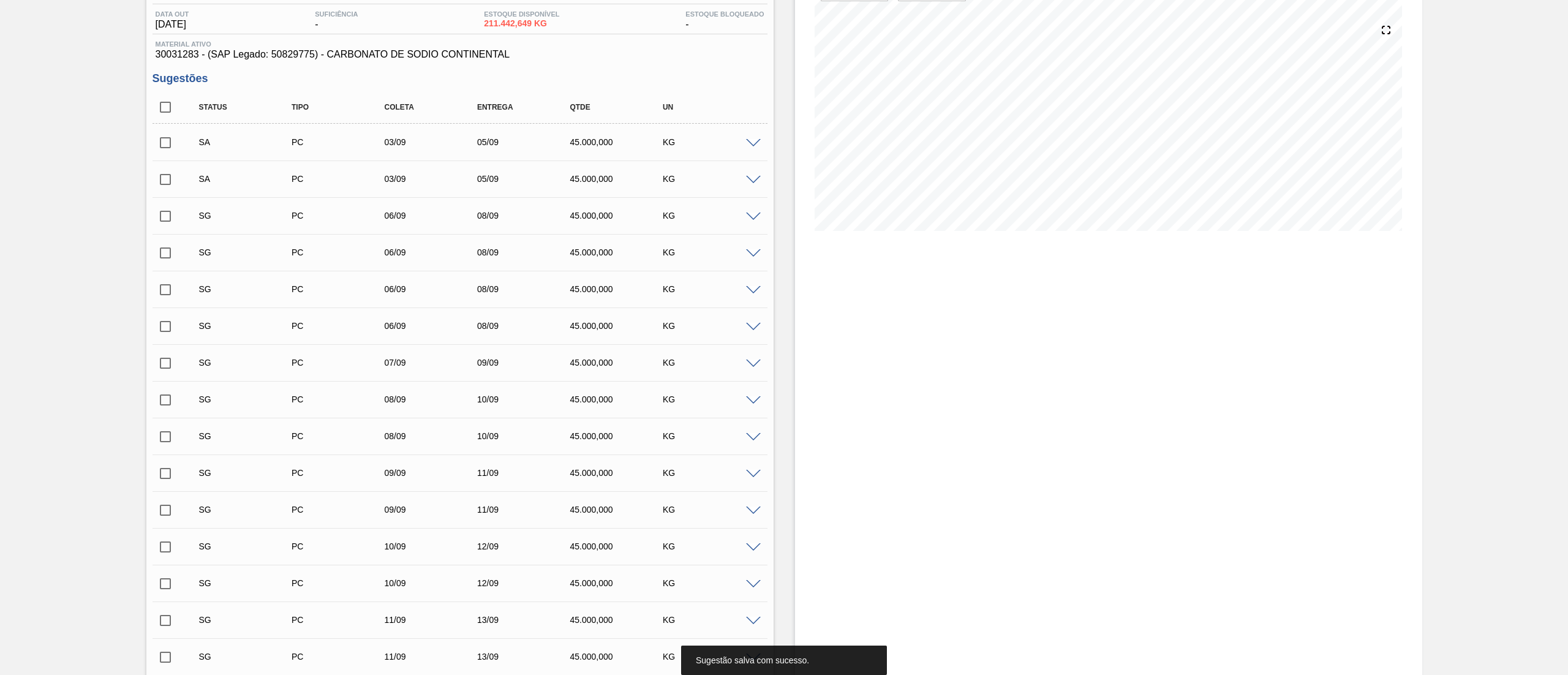
scroll to position [123, 0]
click at [160, 154] on input "checkbox" at bounding box center [165, 147] width 25 height 25
checkbox input "true"
click at [161, 177] on input "checkbox" at bounding box center [165, 184] width 25 height 25
checkbox input "true"
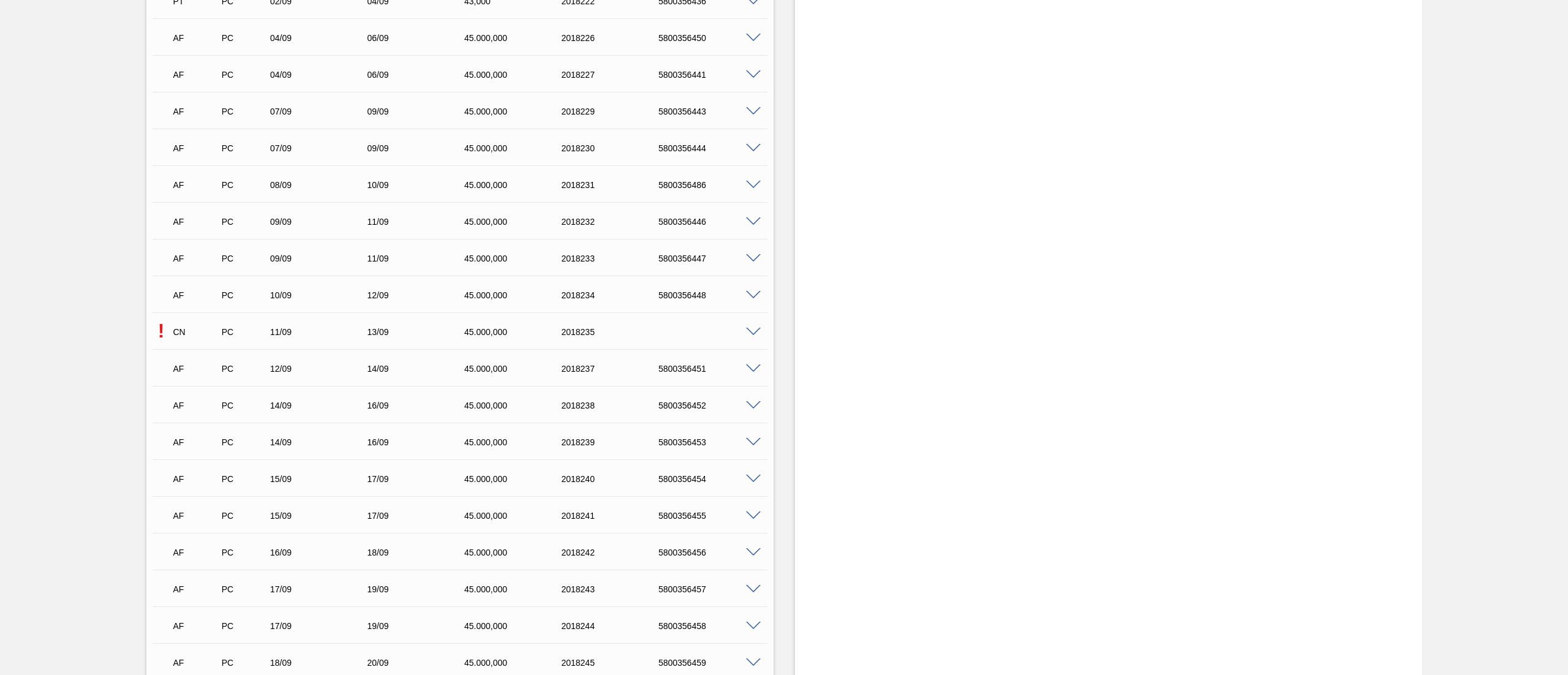
scroll to position [4041, 0]
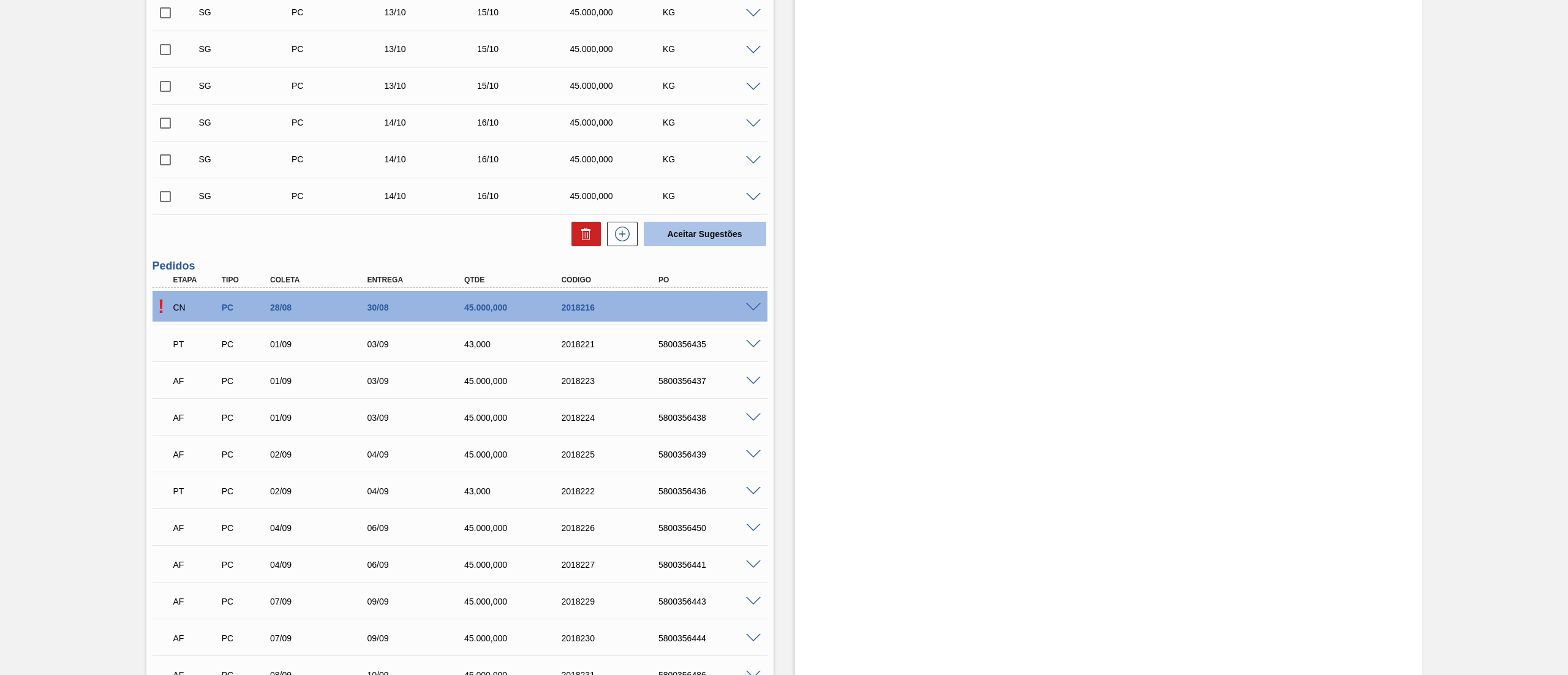
click at [682, 230] on button "Aceitar Sugestões" at bounding box center [705, 234] width 123 height 25
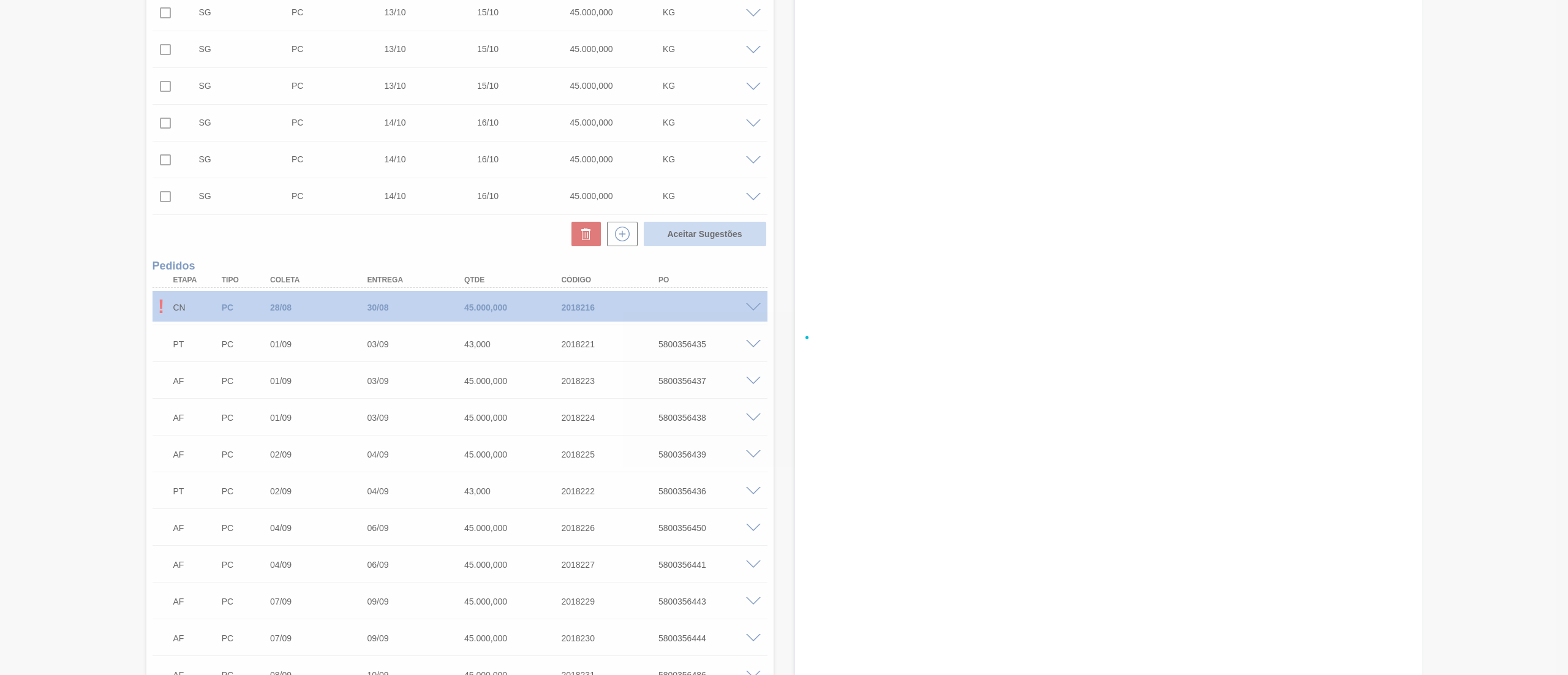
checkbox input "false"
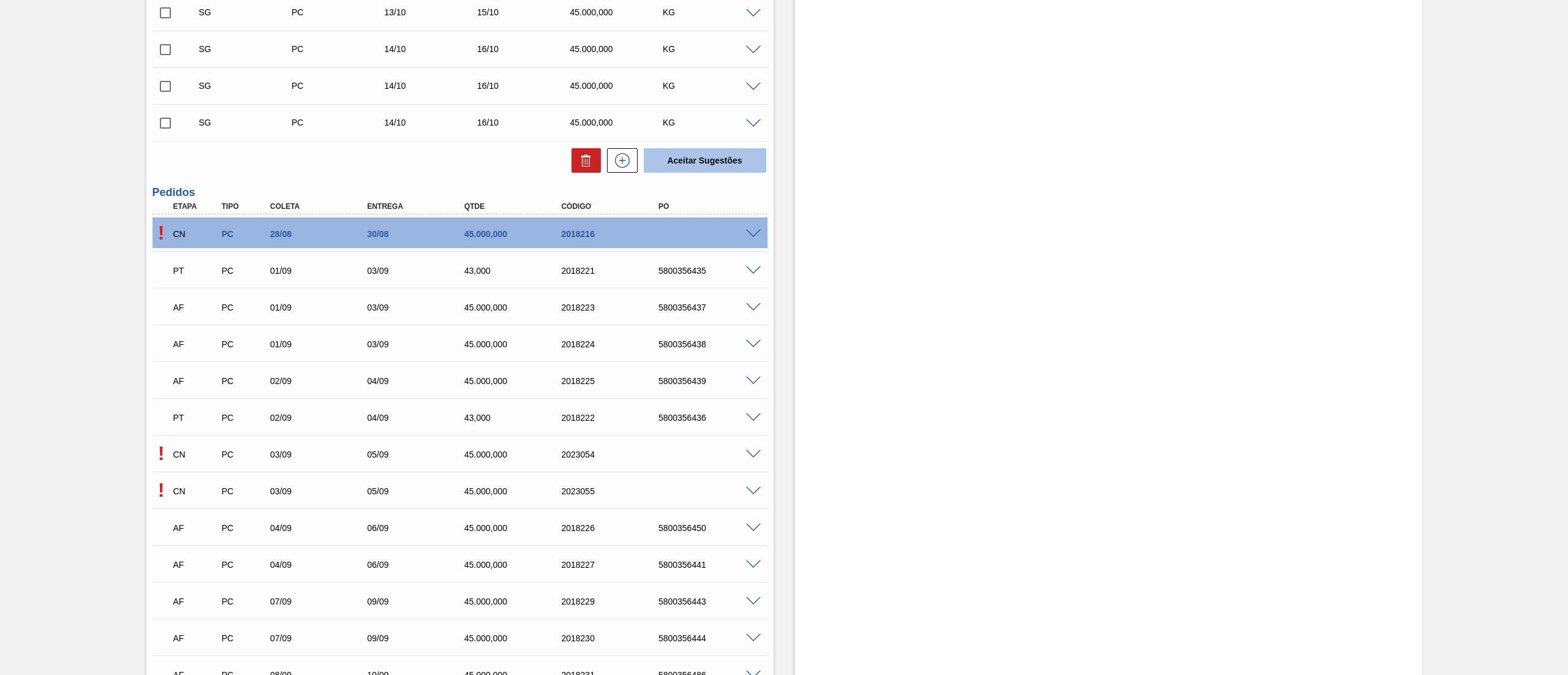
scroll to position [3967, 0]
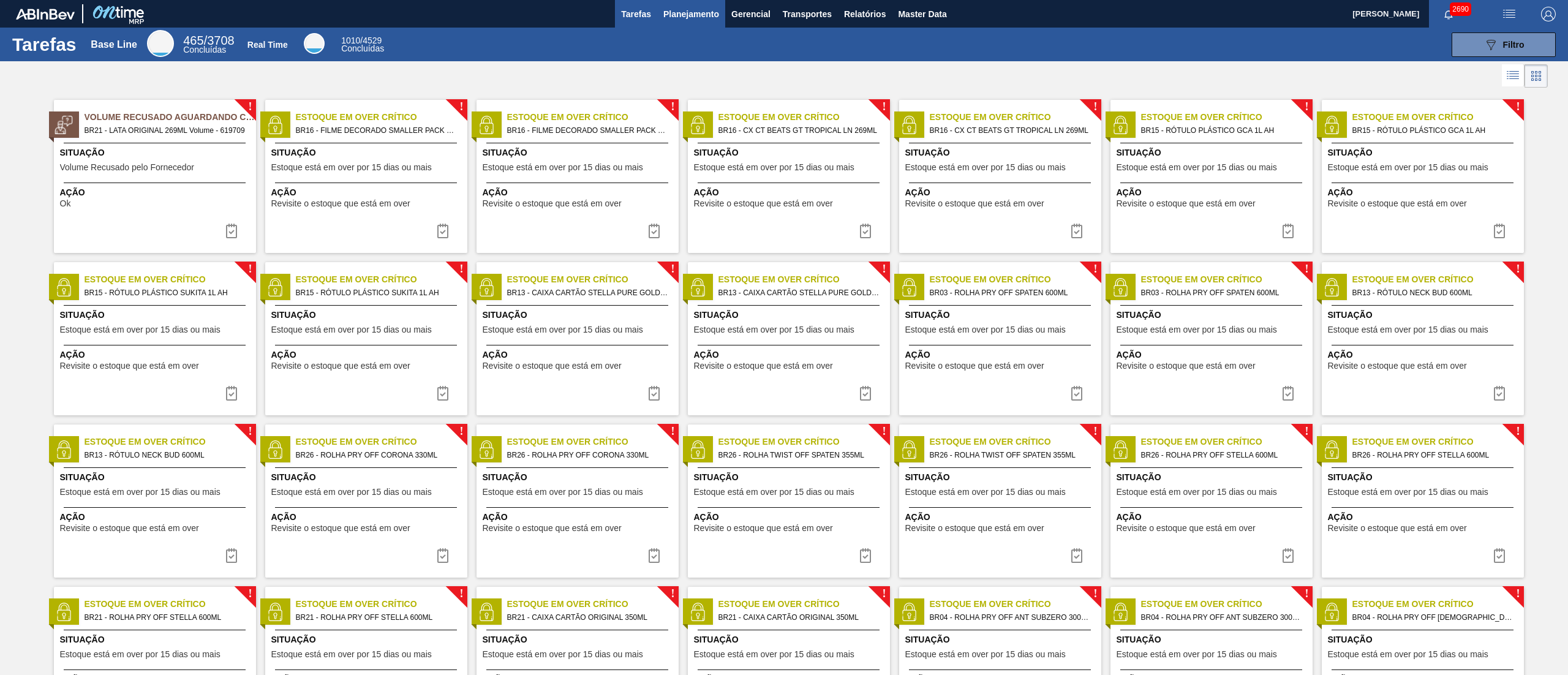
click at [669, 25] on button "Planejamento" at bounding box center [691, 14] width 68 height 28
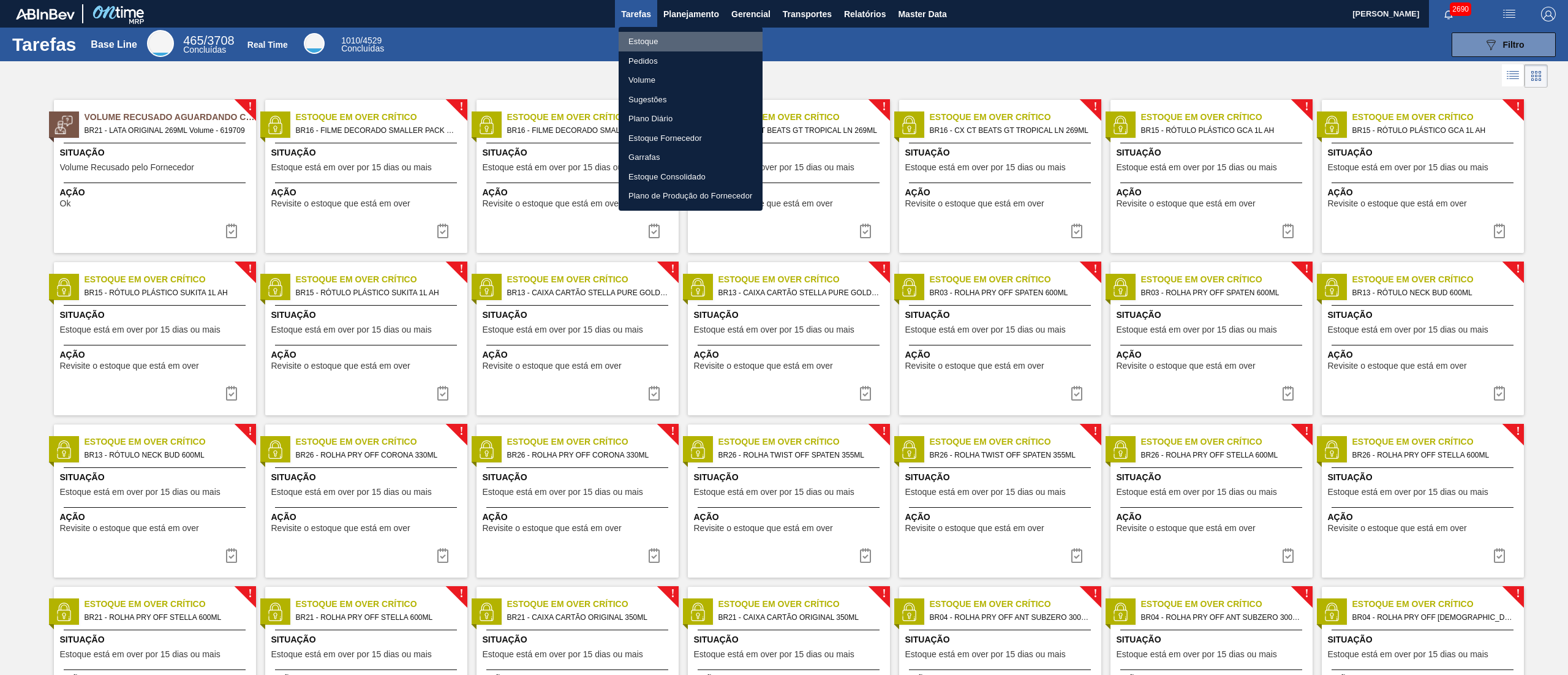
click at [637, 36] on li "Estoque" at bounding box center [691, 41] width 144 height 20
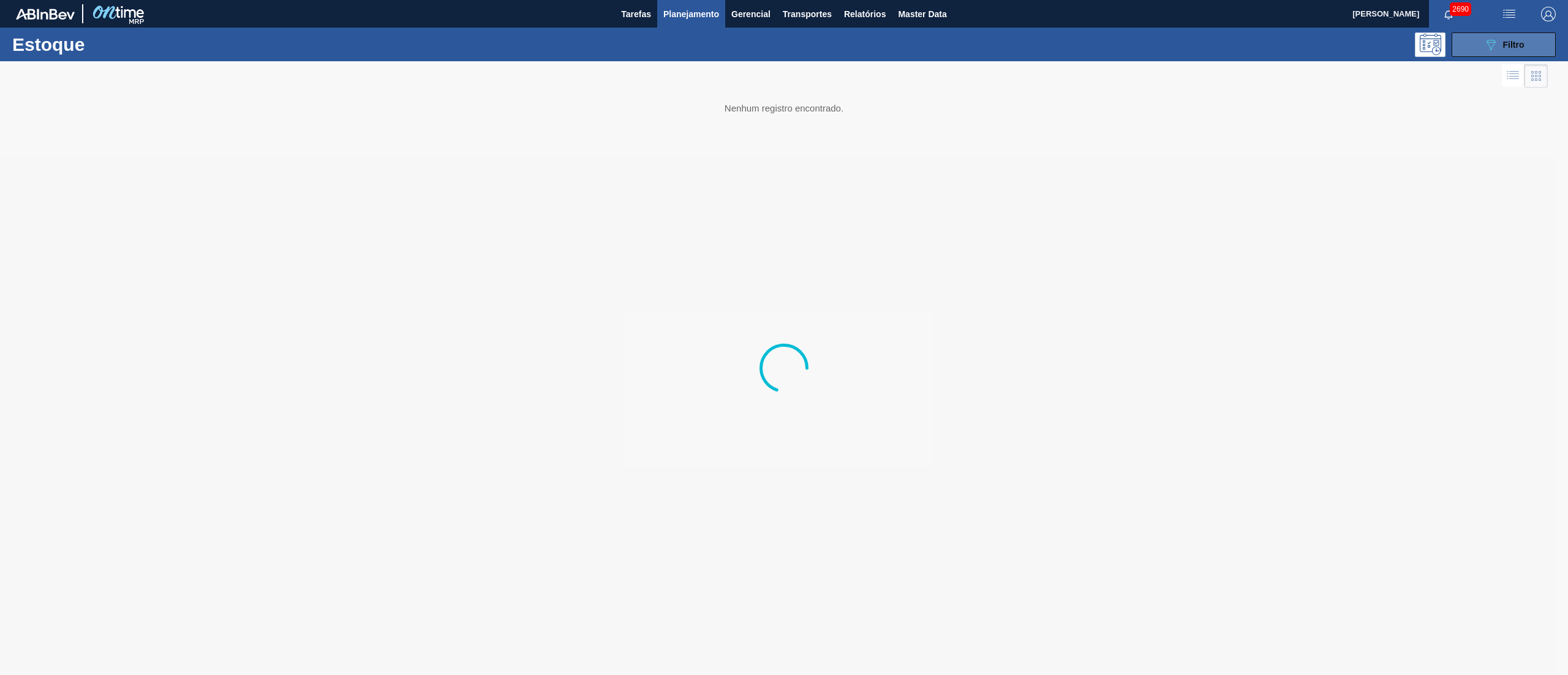
click at [1516, 33] on button "089F7B8B-B2A5-4AFE-B5C0-19BA573D28AC Filtro" at bounding box center [1503, 45] width 104 height 25
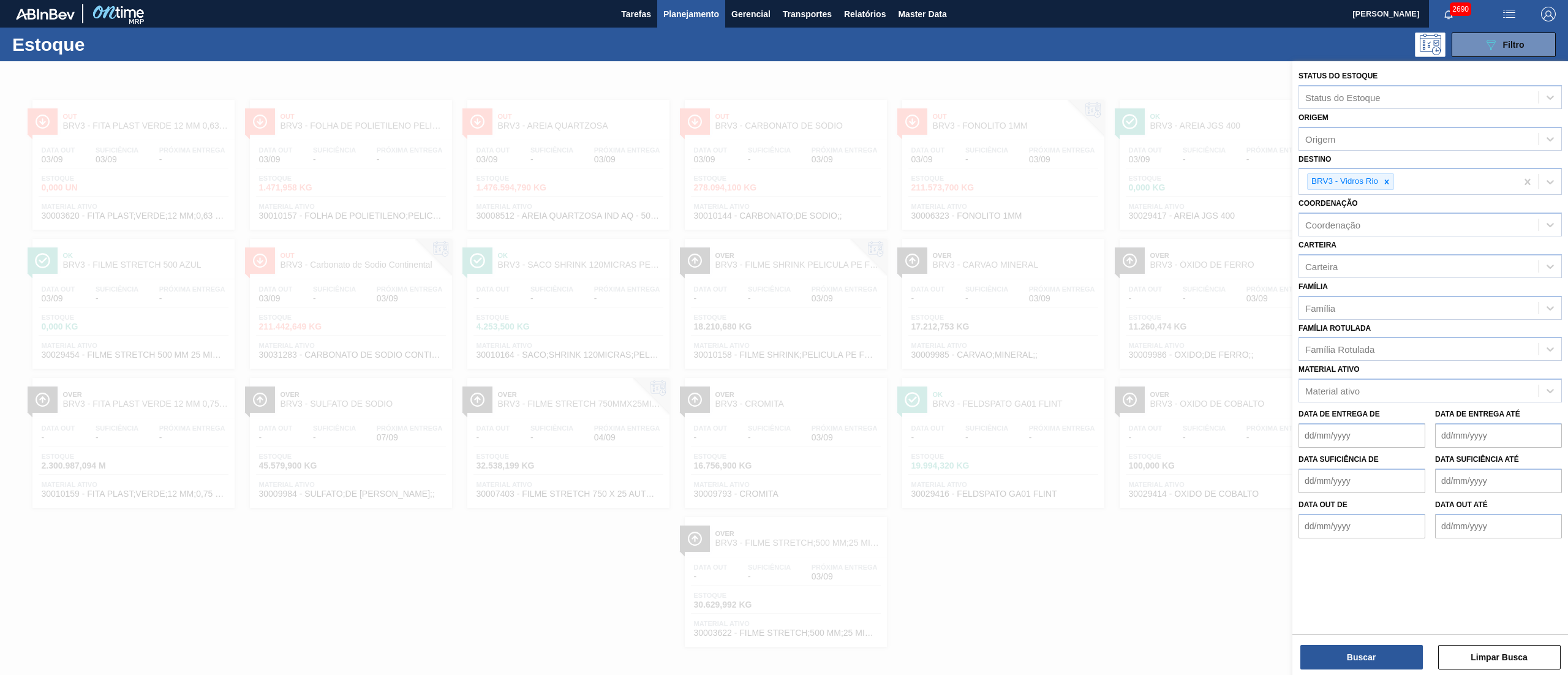
click at [0, 110] on div at bounding box center [784, 398] width 1568 height 675
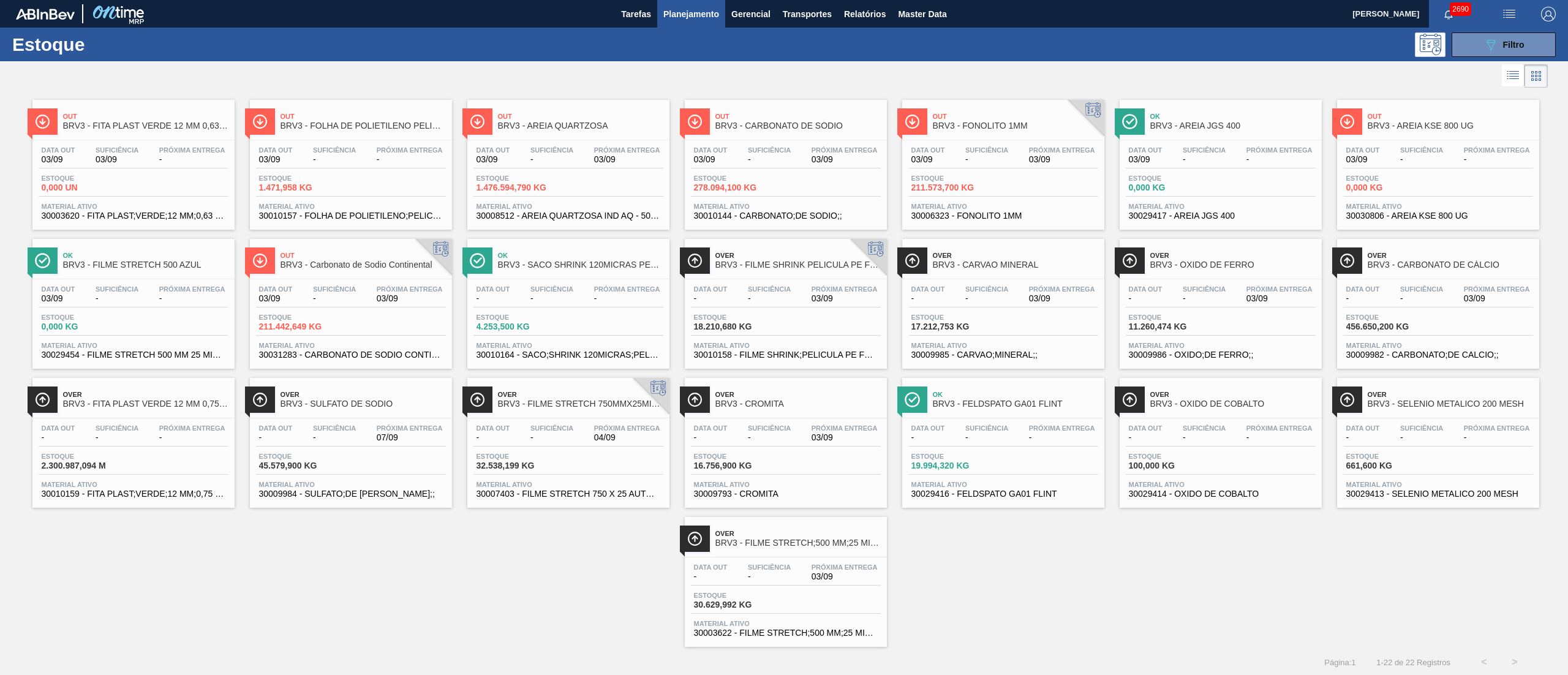
click at [1153, 360] on span "30009986 - OXIDO;DE FERRO;;" at bounding box center [1221, 355] width 184 height 9
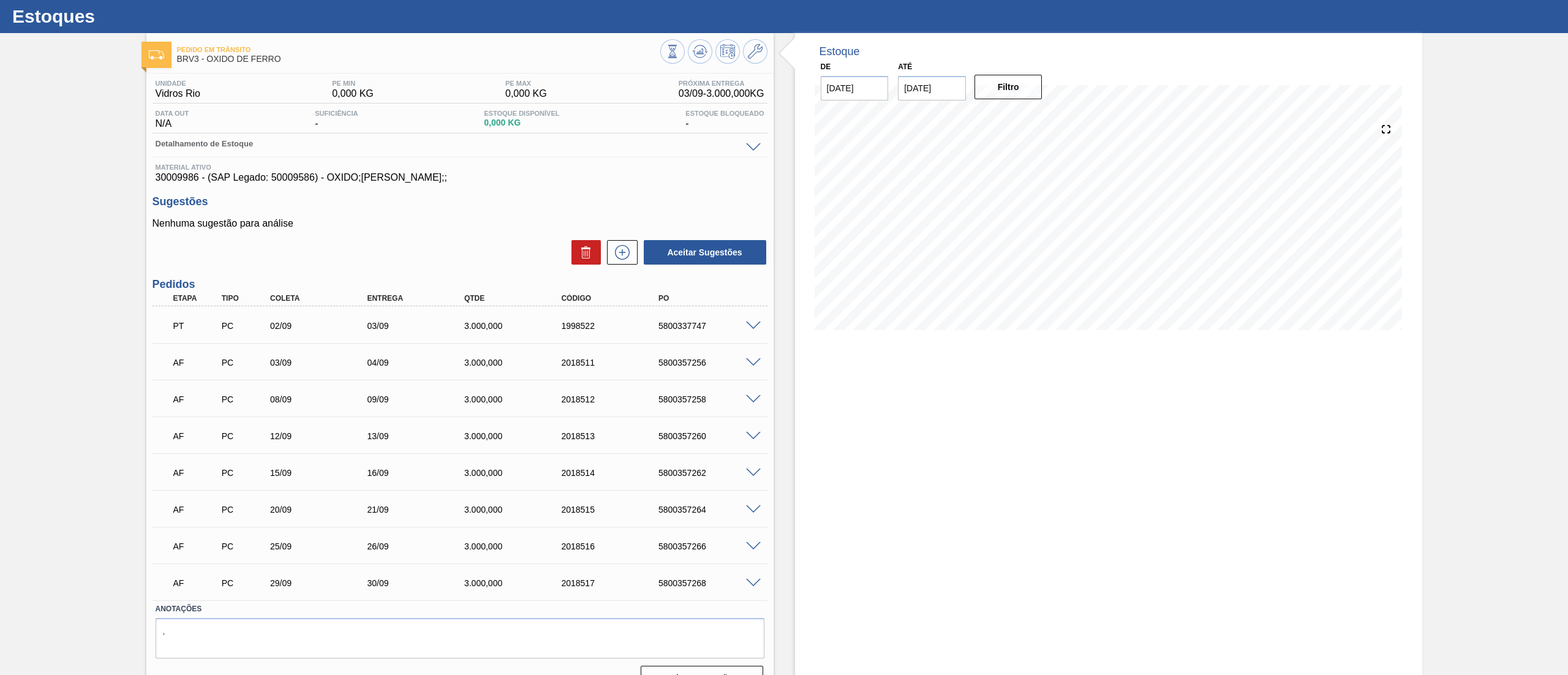
scroll to position [54, 0]
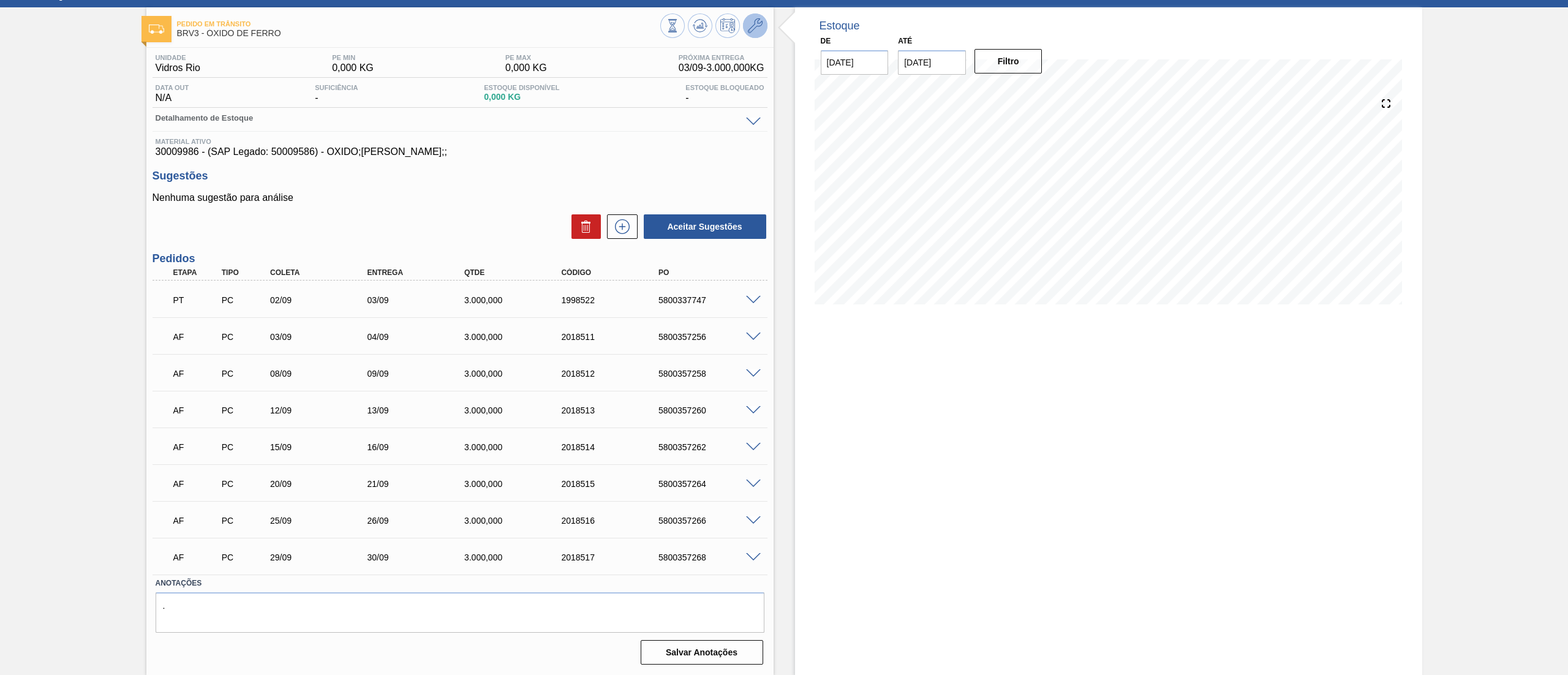
click at [755, 25] on icon at bounding box center [755, 25] width 15 height 15
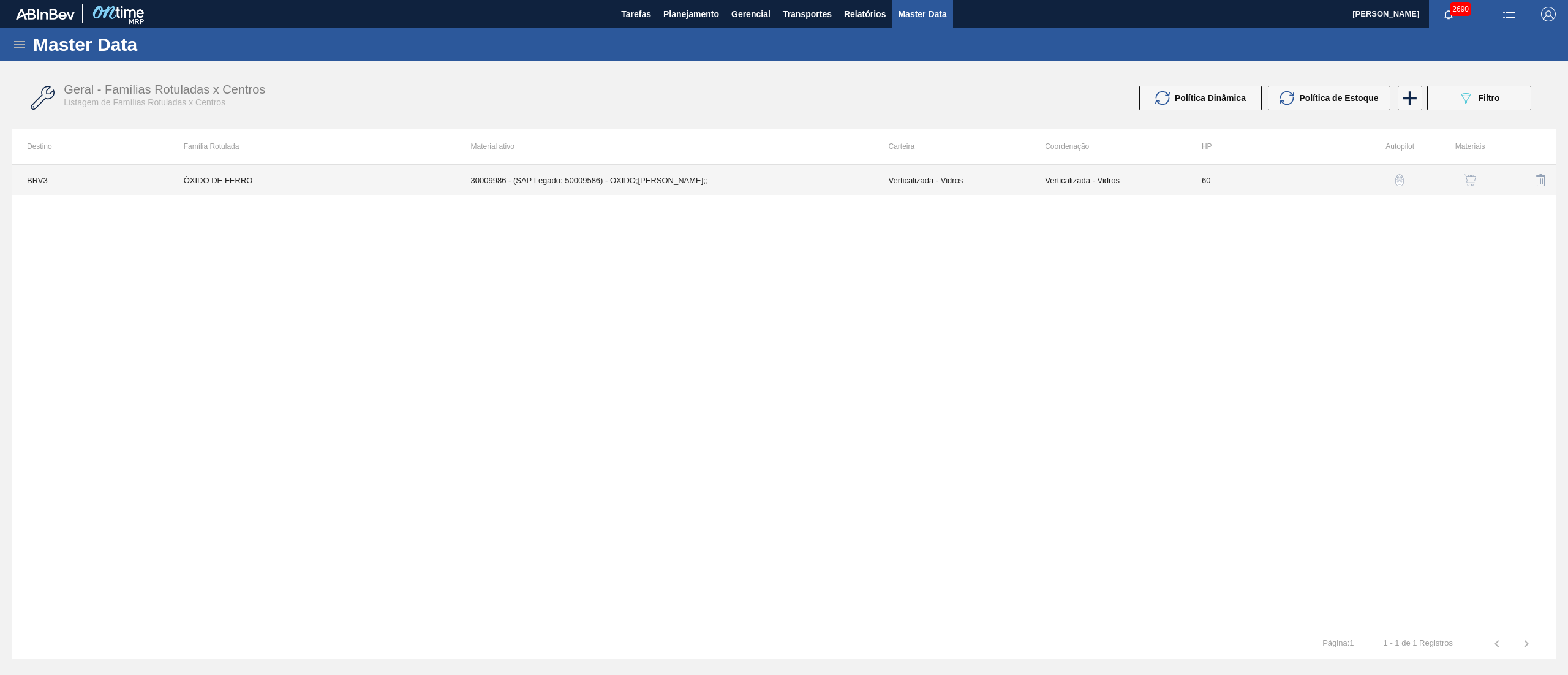
click at [867, 184] on td "30009986 - (SAP Legado: 50009586) - OXIDO;DE FERRO;;" at bounding box center [665, 180] width 418 height 31
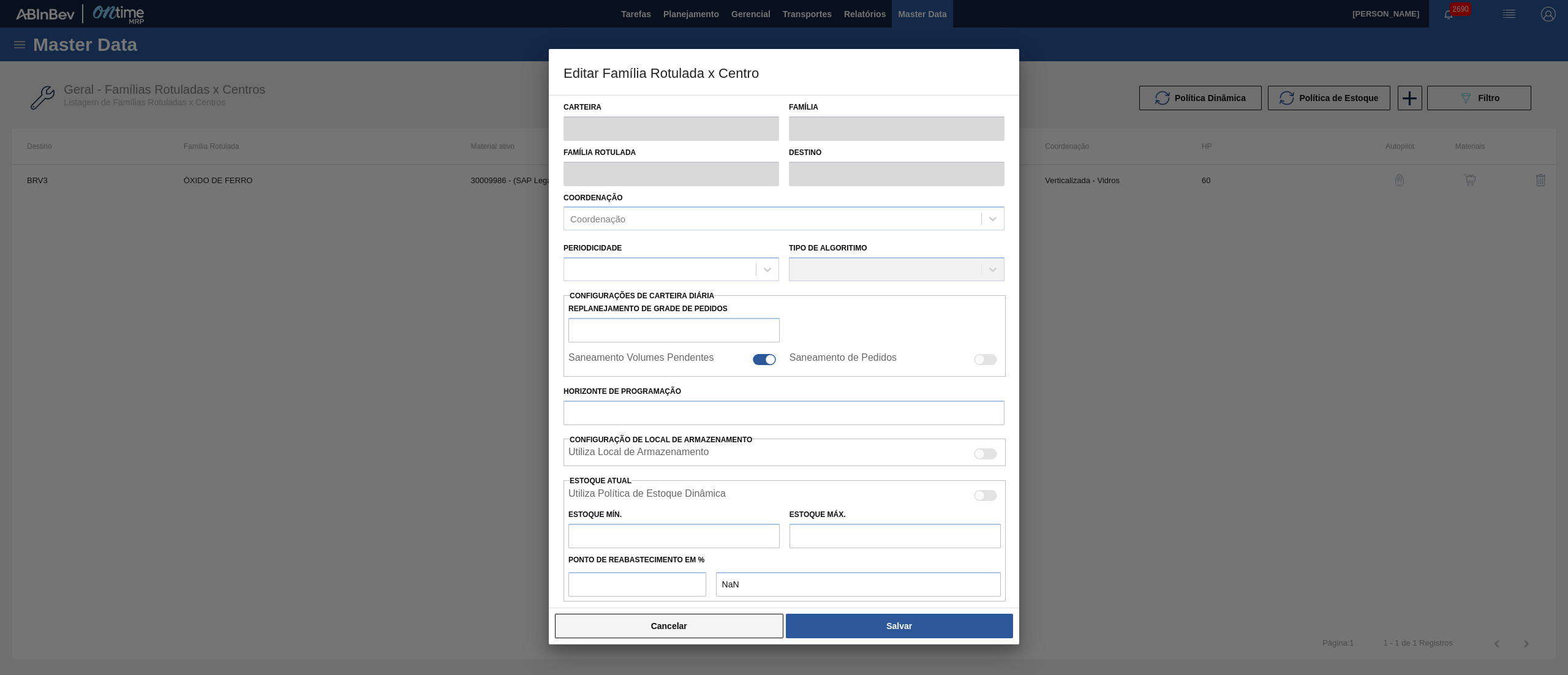
click at [622, 616] on button "Cancelar" at bounding box center [669, 626] width 228 height 25
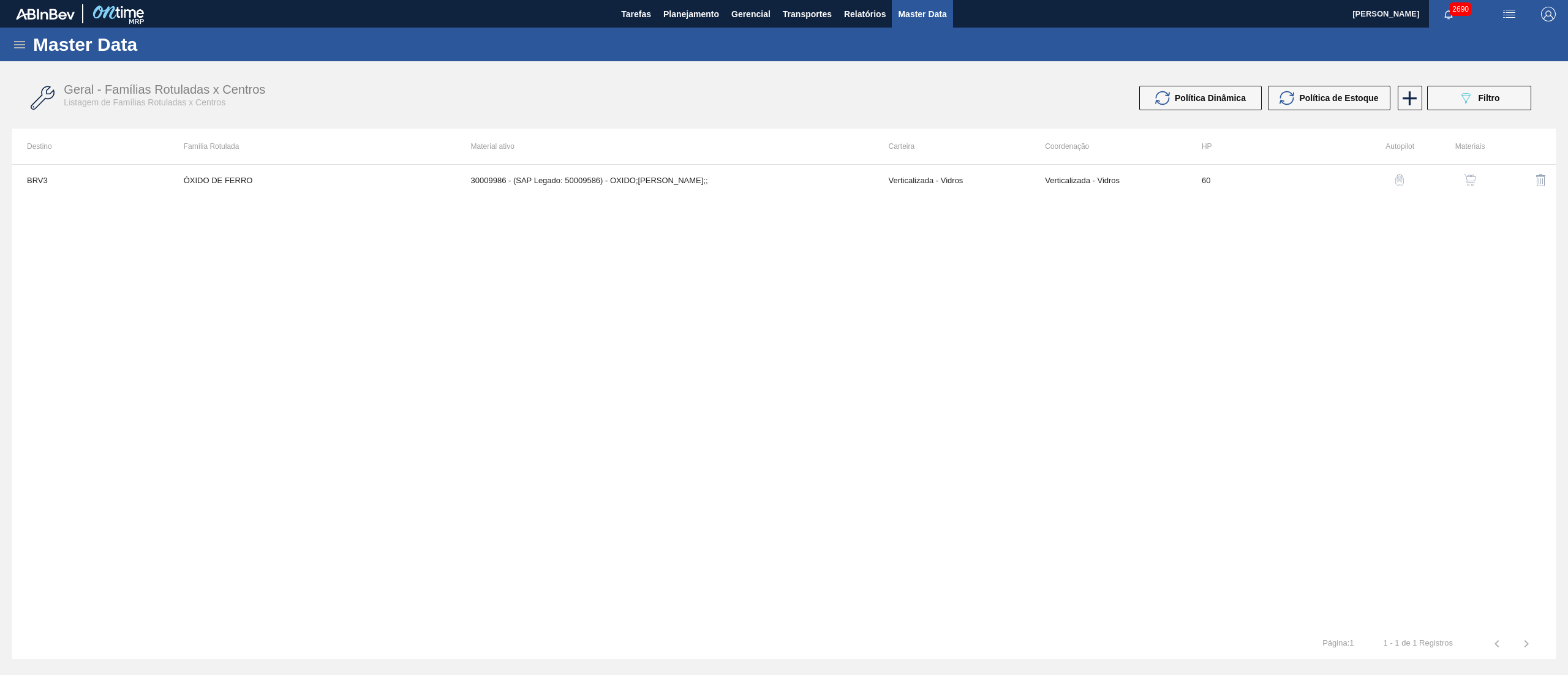
click at [1489, 181] on td at bounding box center [1521, 180] width 71 height 31
click at [1468, 181] on img "button" at bounding box center [1470, 179] width 12 height 12
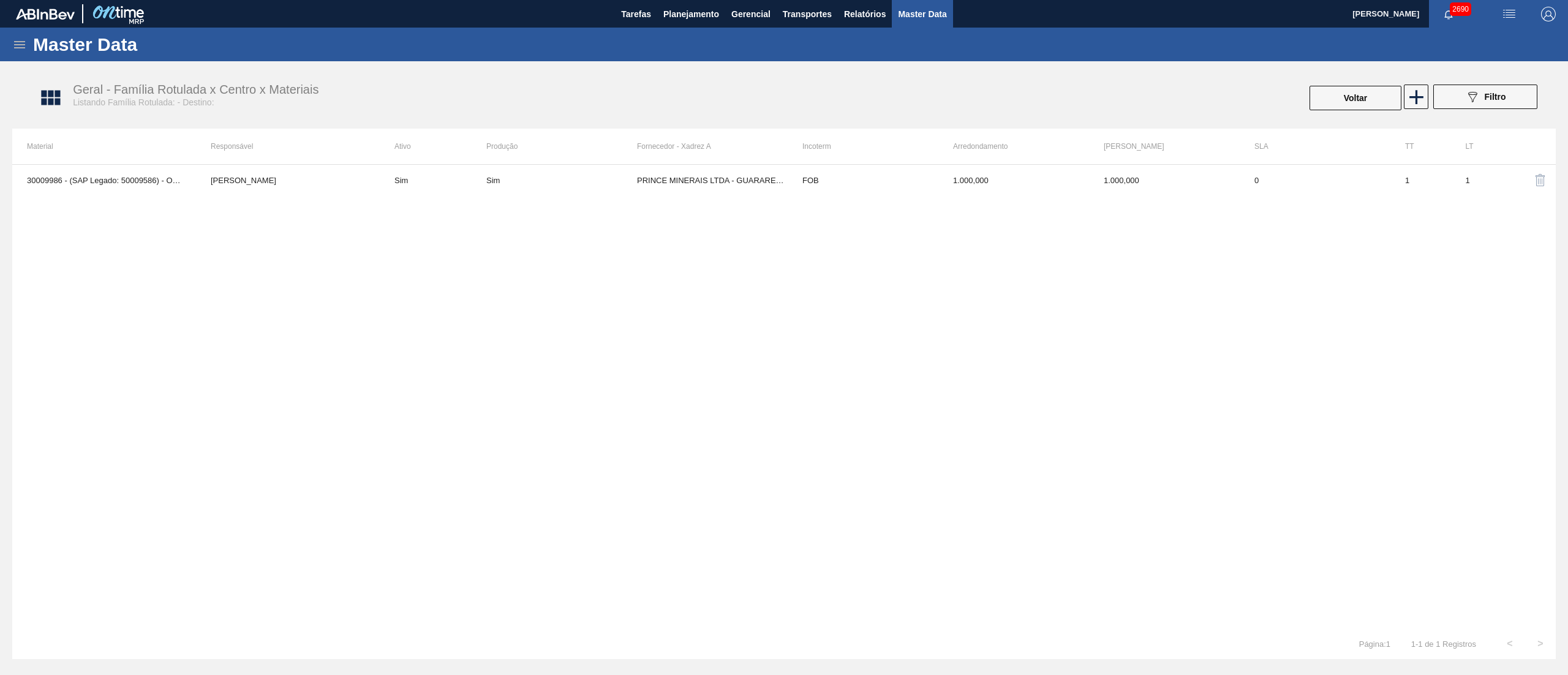
click at [258, 178] on td "[PERSON_NAME]" at bounding box center [288, 180] width 184 height 31
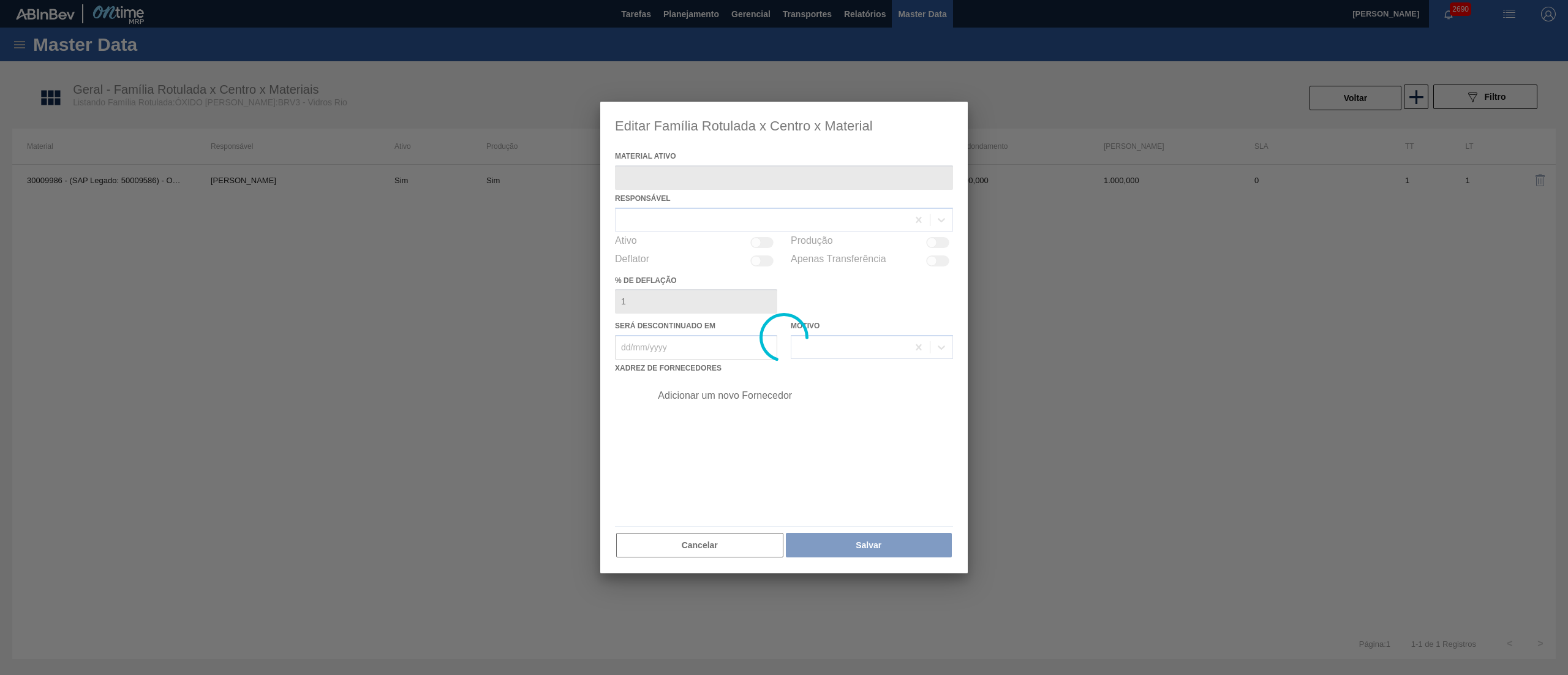
type ativo "30009986 - (SAP Legado: 50009586) - OXIDO;DE FERRO;;"
checkbox input "true"
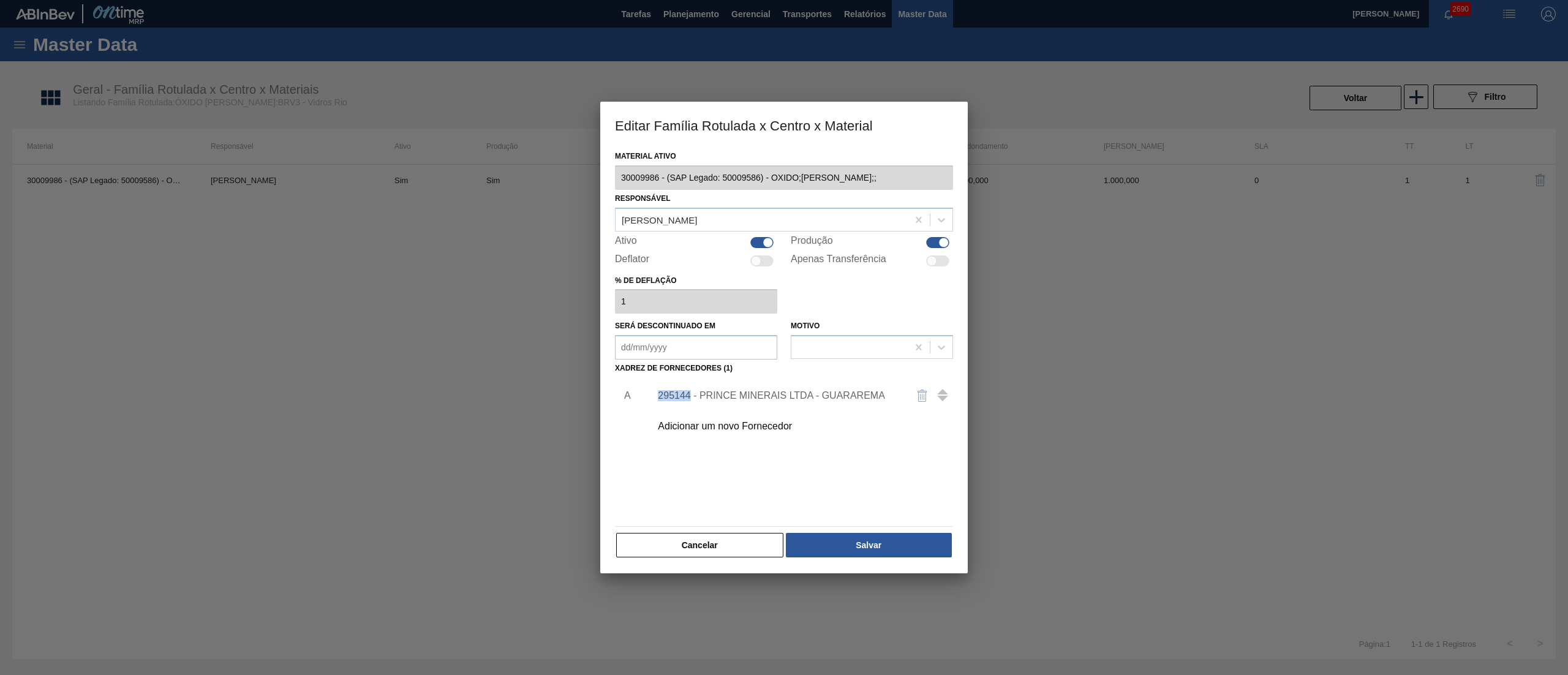
copy div "295144"
drag, startPoint x: 655, startPoint y: 402, endPoint x: 691, endPoint y: 402, distance: 36.0
click at [691, 402] on div "295144 - PRINCE MINERAIS LTDA - GUARAREMA" at bounding box center [799, 395] width 310 height 31
